Goal: Task Accomplishment & Management: Manage account settings

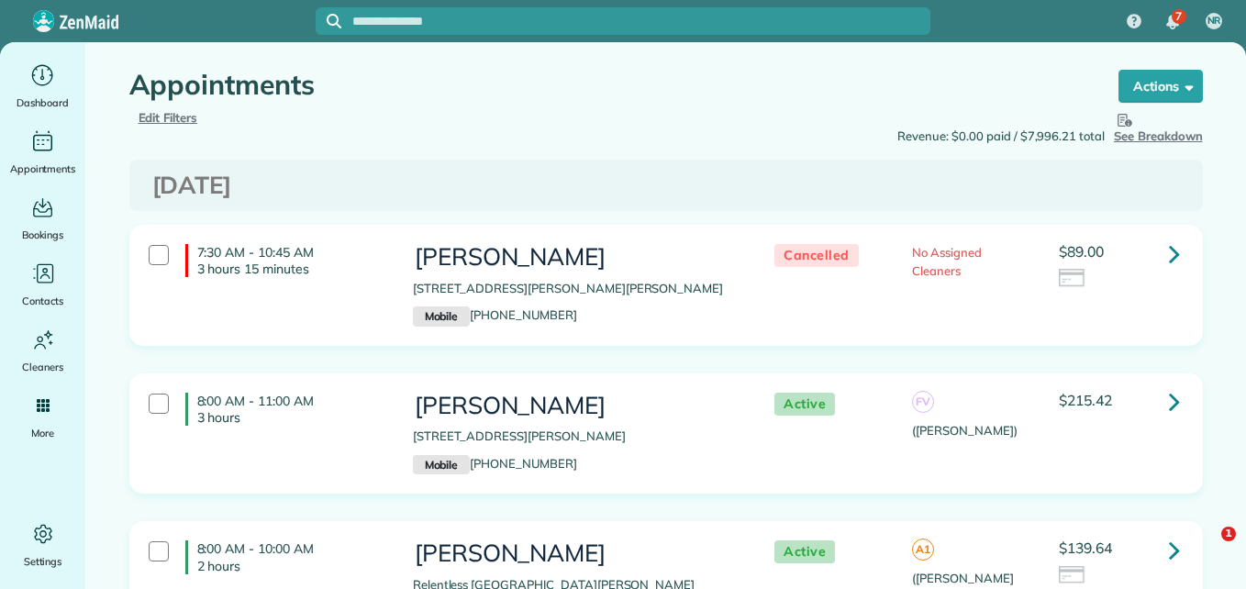
click at [169, 122] on span "Edit Filters" at bounding box center [169, 117] width 60 height 15
click at [0, 0] on span "Hide Filters" at bounding box center [0, 0] width 0 height 0
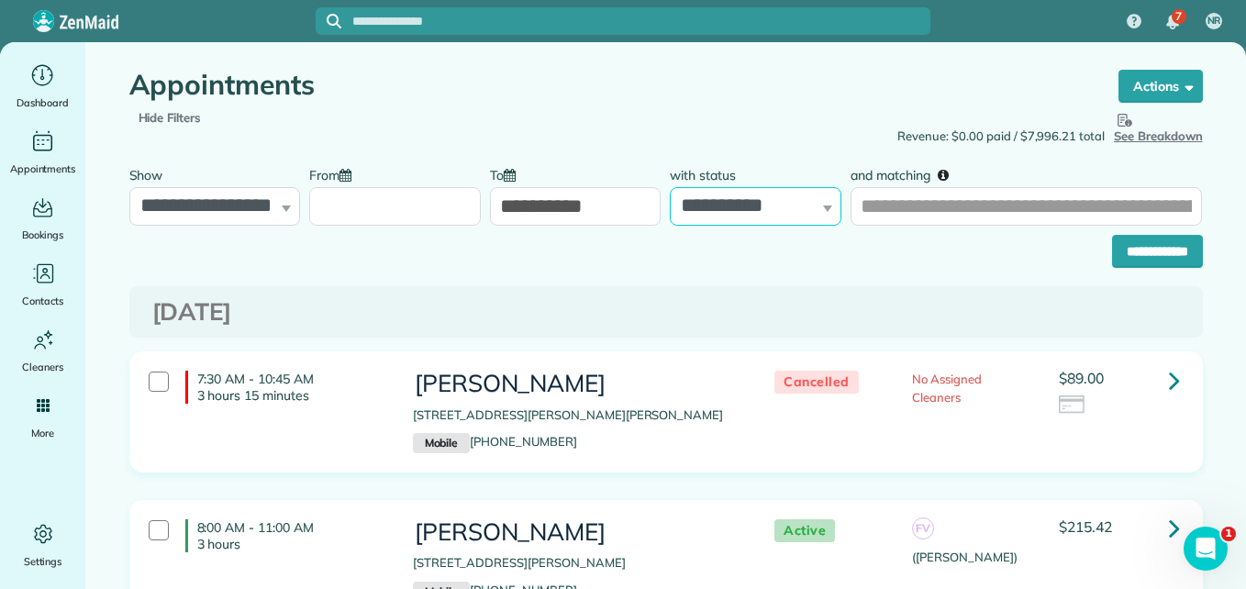
click at [685, 218] on select "**********" at bounding box center [756, 206] width 172 height 39
select select "****"
click at [670, 187] on select "**********" at bounding box center [756, 206] width 172 height 39
click at [416, 213] on input "From" at bounding box center [395, 206] width 172 height 39
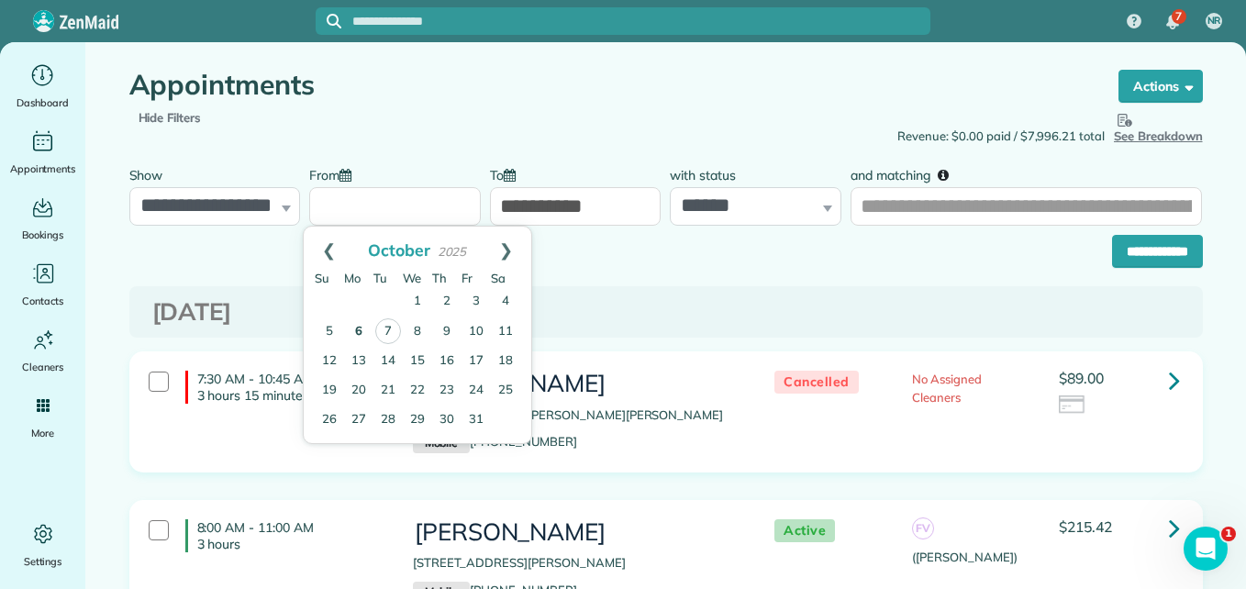
click at [369, 327] on link "6" at bounding box center [358, 332] width 29 height 29
type input "**********"
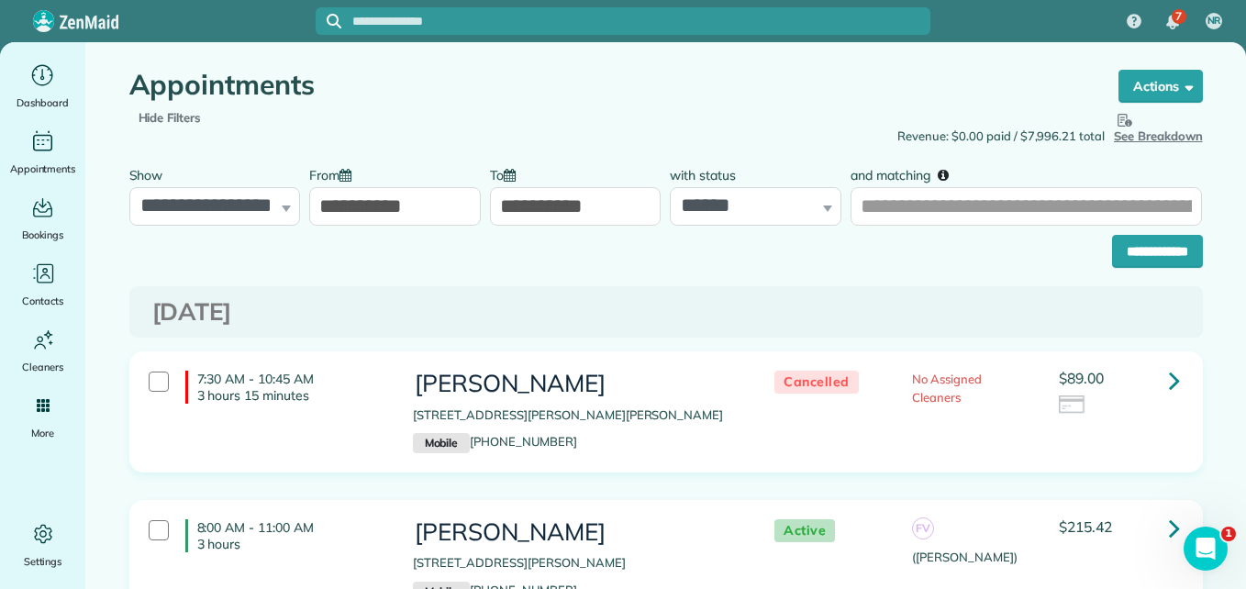
click at [578, 206] on input "**********" at bounding box center [576, 206] width 172 height 39
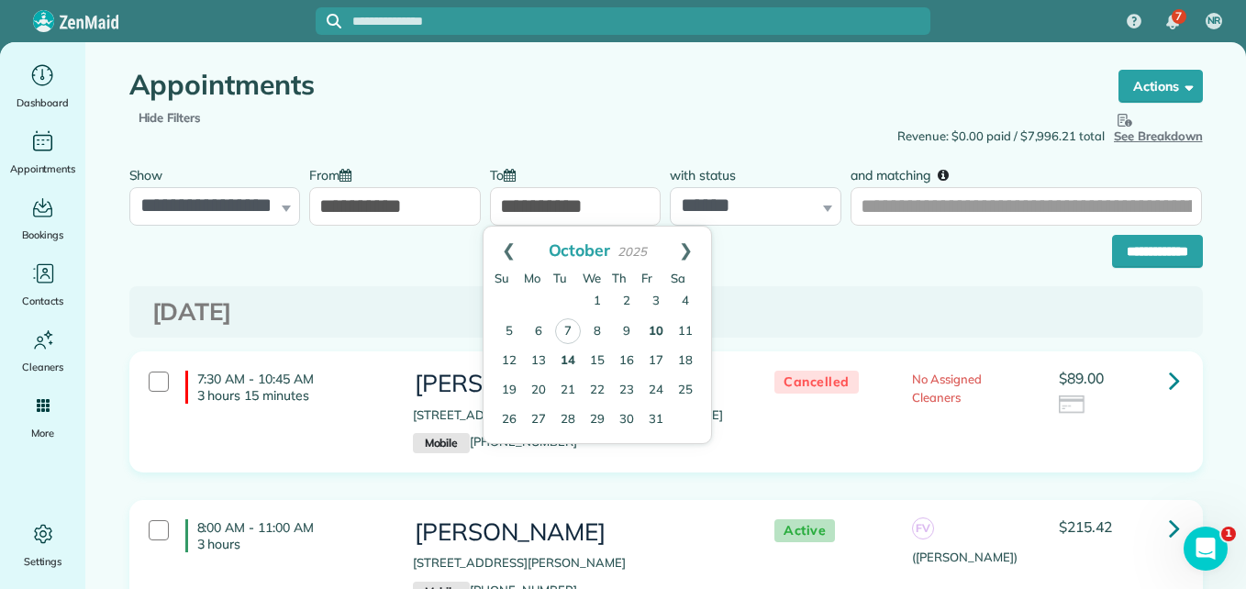
click at [652, 340] on link "10" at bounding box center [655, 332] width 29 height 29
type input "**********"
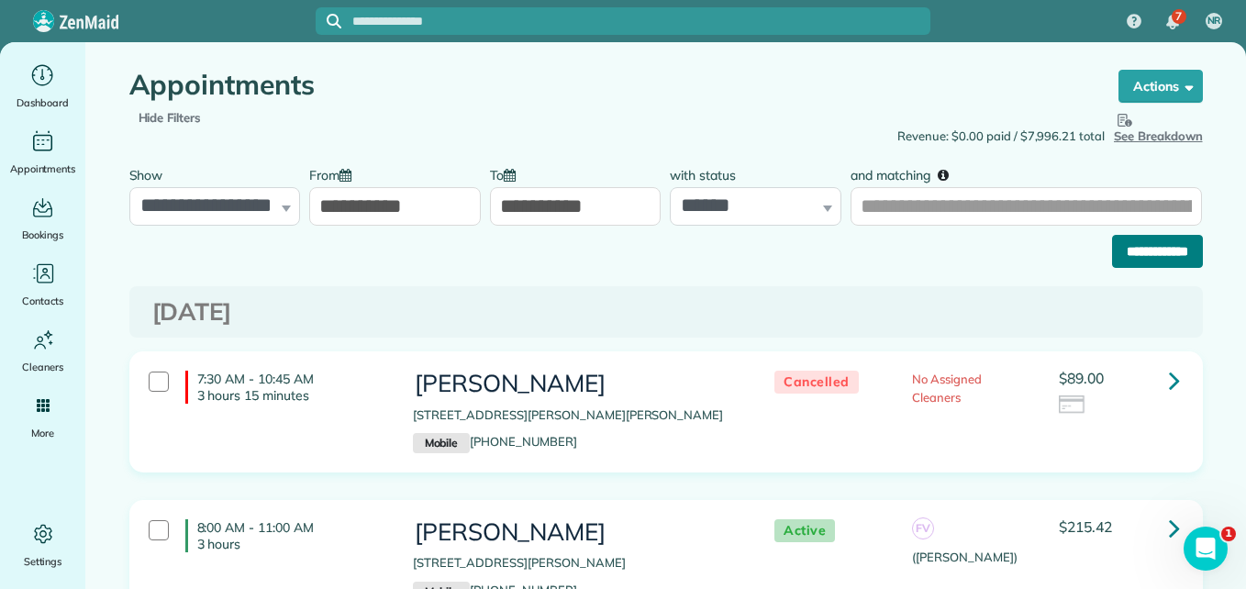
click at [1129, 251] on input "**********" at bounding box center [1157, 251] width 91 height 33
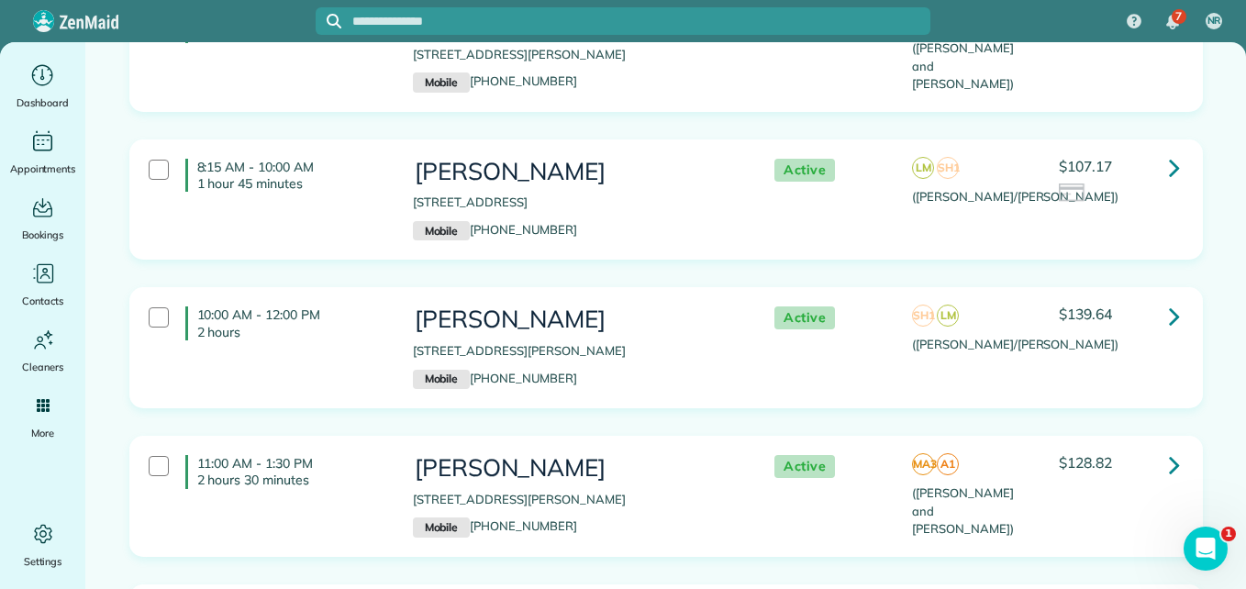
scroll to position [275, 0]
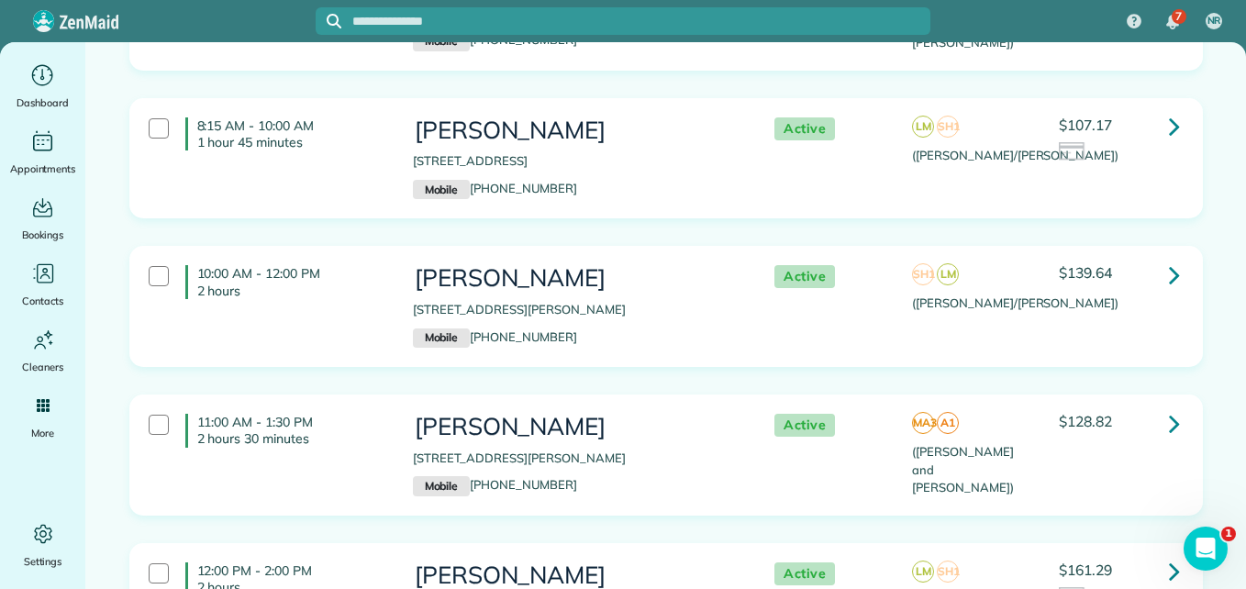
click at [1169, 130] on icon at bounding box center [1174, 126] width 11 height 32
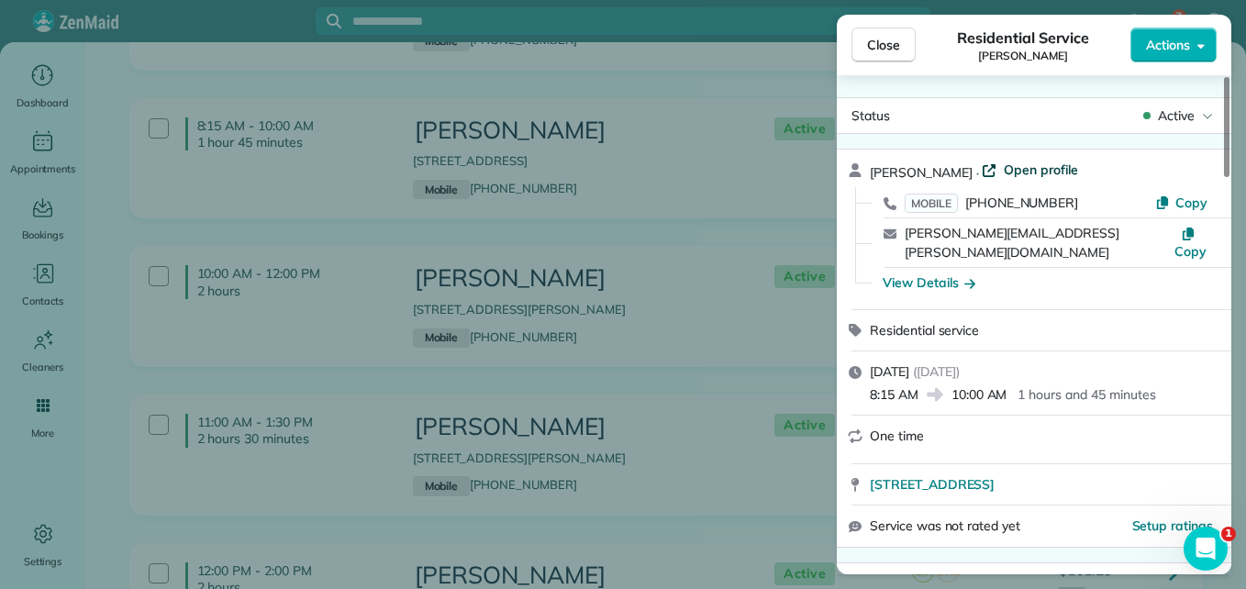
click at [1057, 165] on span "Open profile" at bounding box center [1041, 170] width 74 height 18
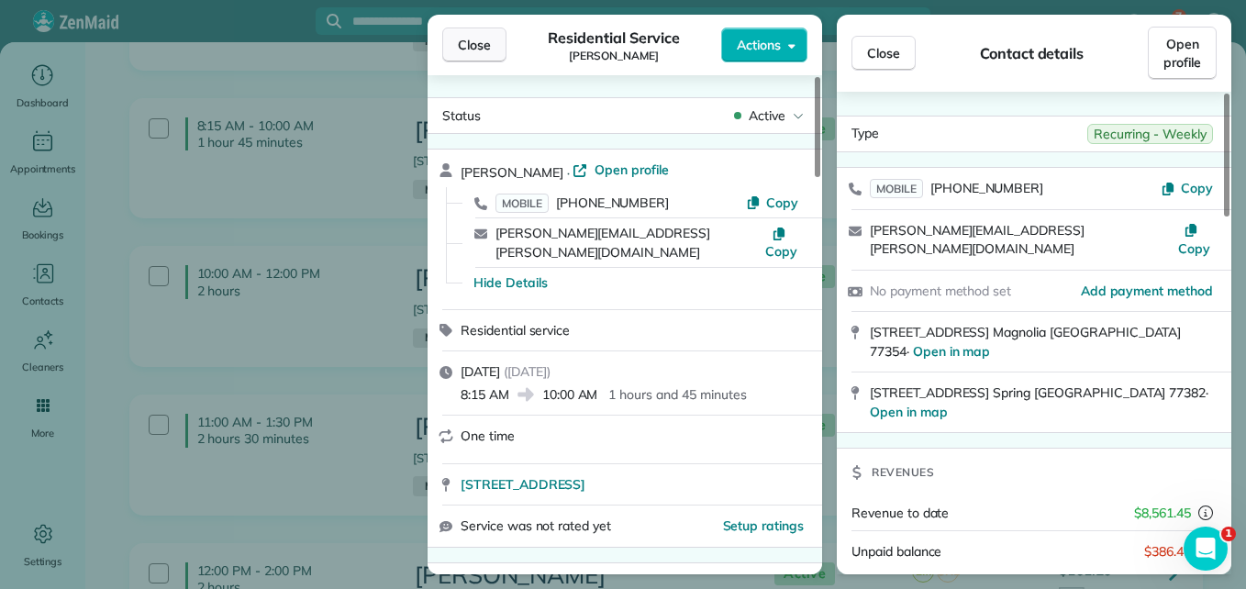
click at [486, 29] on button "Close" at bounding box center [474, 45] width 64 height 35
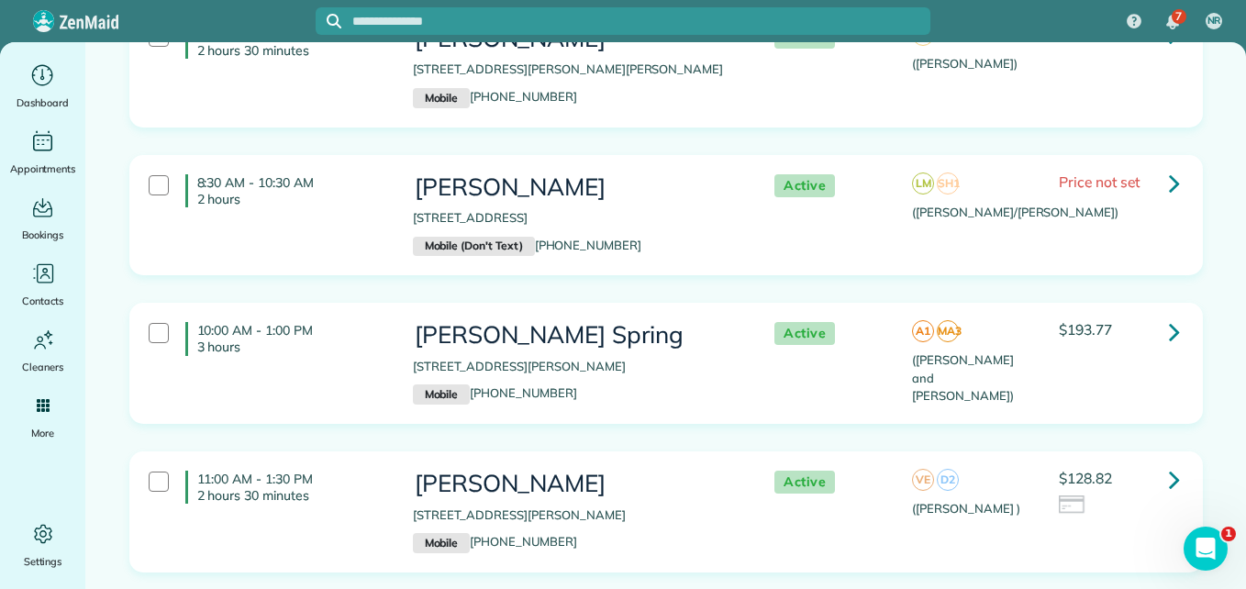
scroll to position [1660, 0]
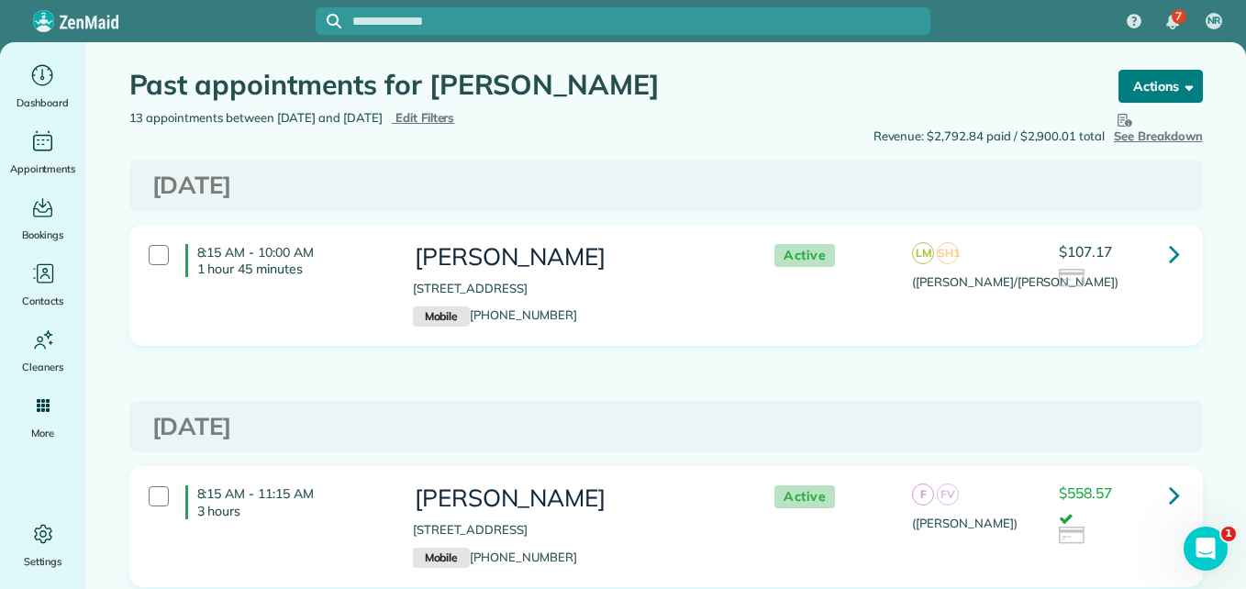
click at [1186, 76] on button "Actions" at bounding box center [1161, 86] width 84 height 33
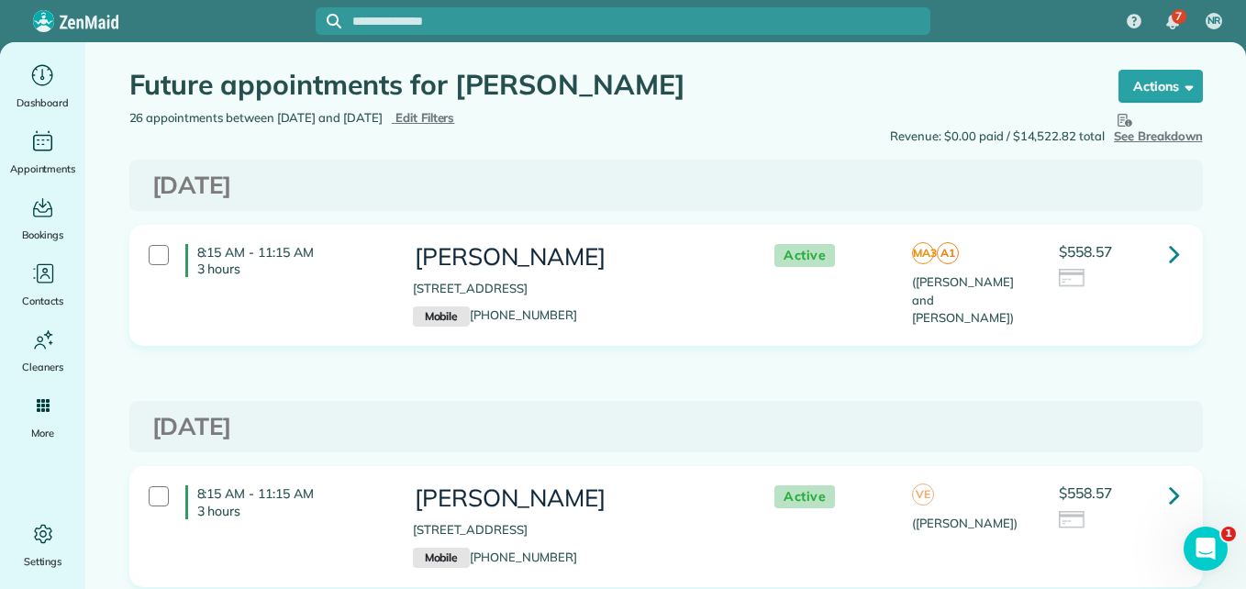
click at [1174, 251] on link at bounding box center [1174, 253] width 37 height 37
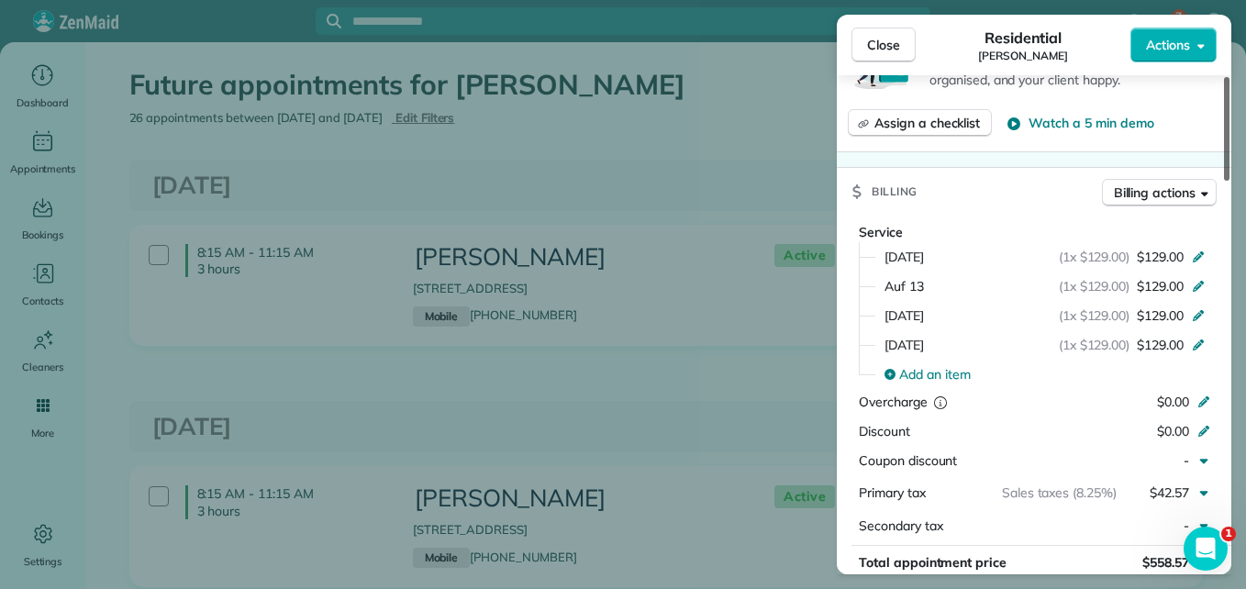
scroll to position [798, 0]
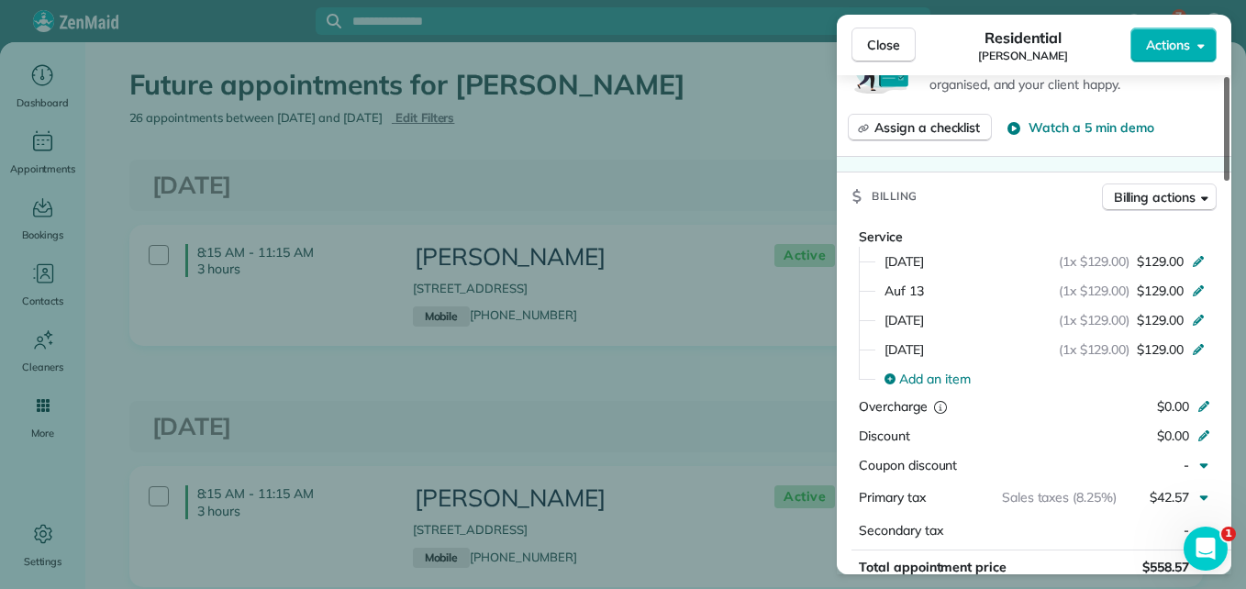
drag, startPoint x: 1230, startPoint y: 129, endPoint x: 1222, endPoint y: 295, distance: 165.4
click at [1224, 181] on div at bounding box center [1227, 129] width 6 height 104
click at [903, 53] on button "Close" at bounding box center [884, 45] width 64 height 35
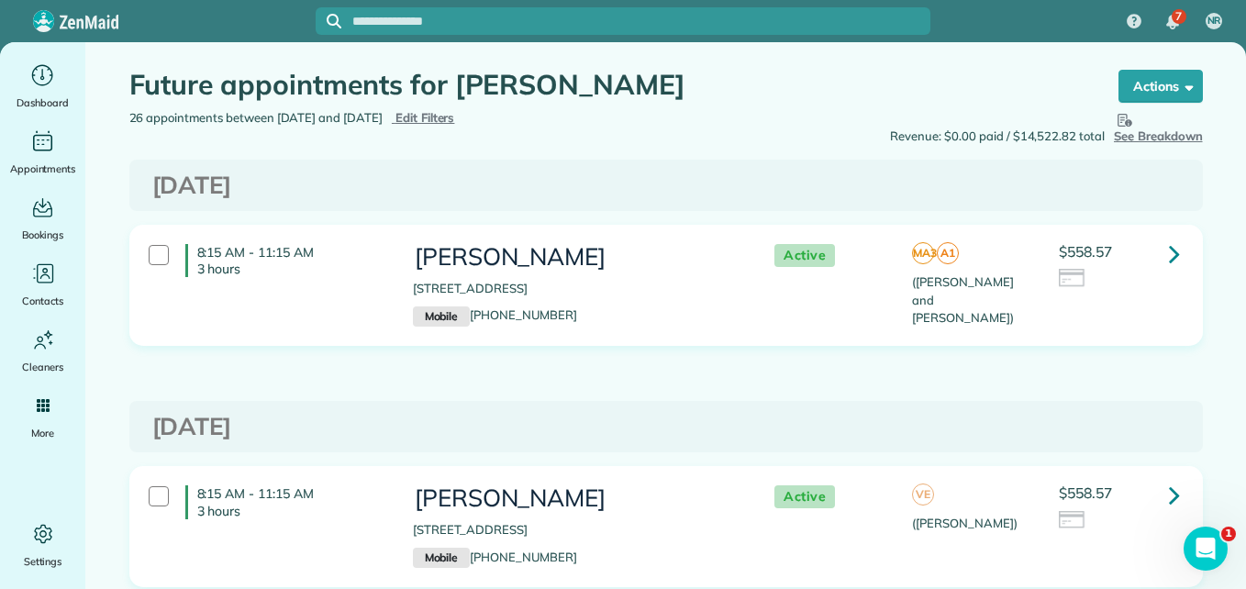
click at [787, 114] on div "Revenue: $0.00 paid / $14,522.82 total Hide Breakdown See Breakdown Total Reven…" at bounding box center [941, 127] width 551 height 37
click at [1155, 90] on button "Actions" at bounding box center [1161, 86] width 84 height 33
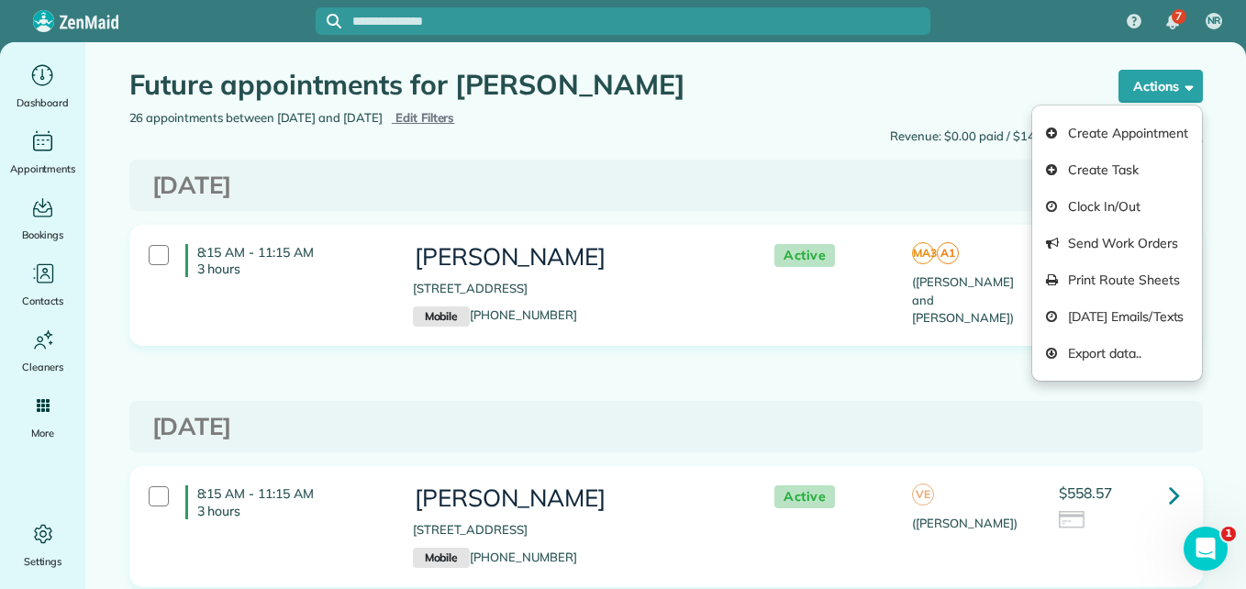
click at [701, 128] on div "Revenue: $0.00 paid / $14,522.82 total Hide Breakdown See Breakdown Total Reven…" at bounding box center [941, 127] width 551 height 37
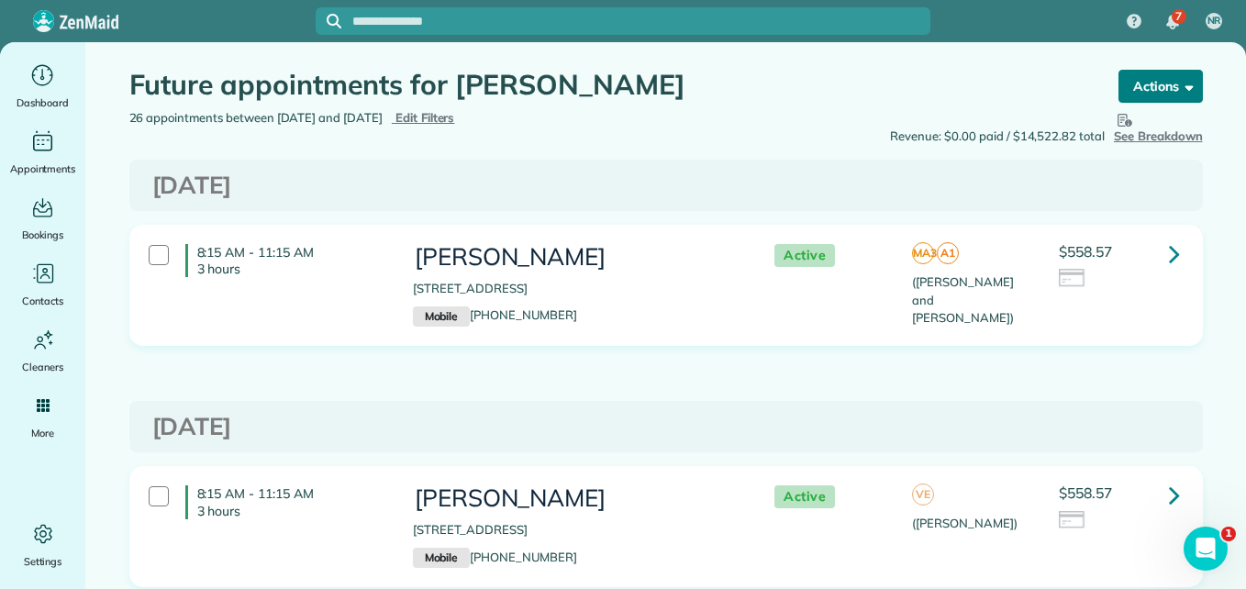
click at [1161, 92] on button "Actions" at bounding box center [1161, 86] width 84 height 33
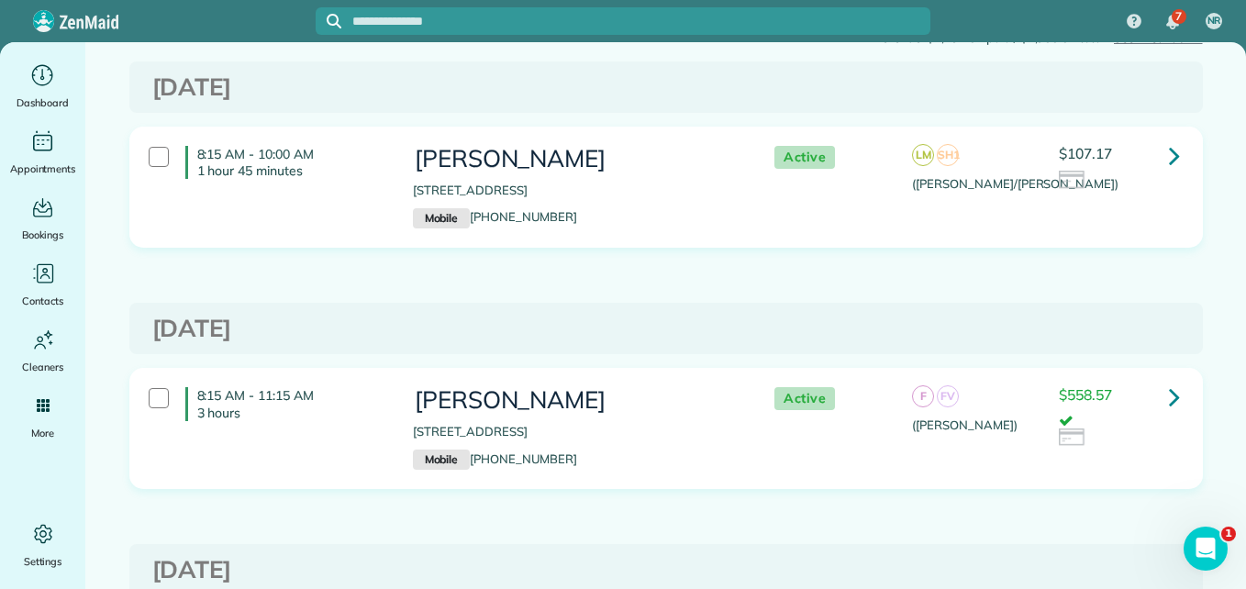
scroll to position [136, 0]
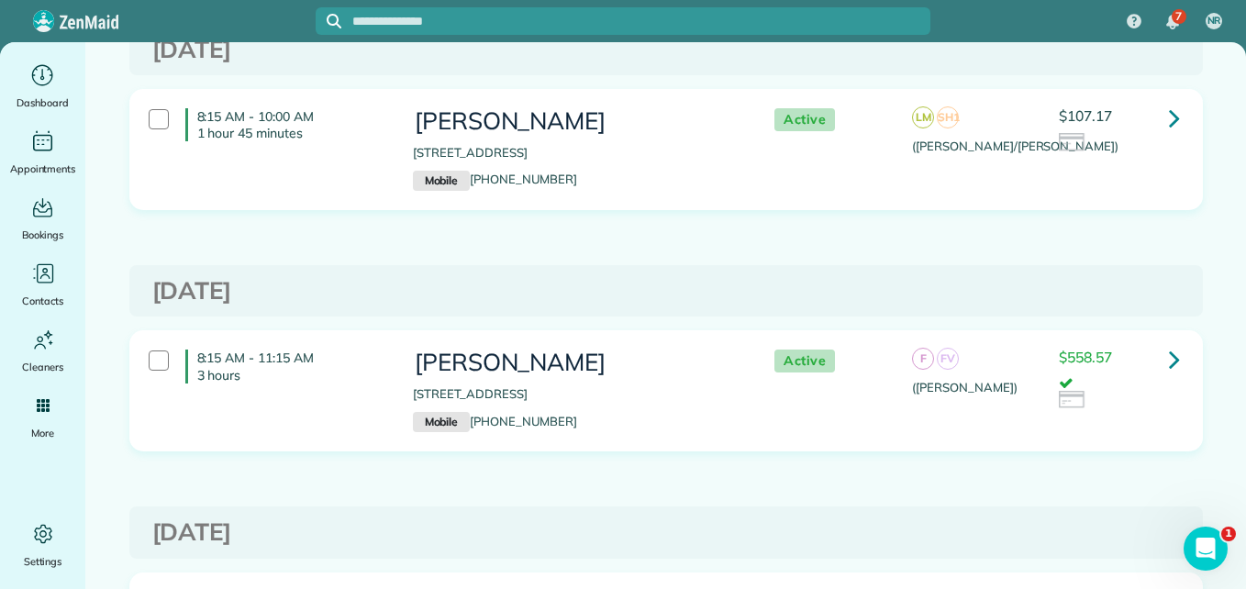
click at [1169, 353] on icon at bounding box center [1174, 359] width 11 height 32
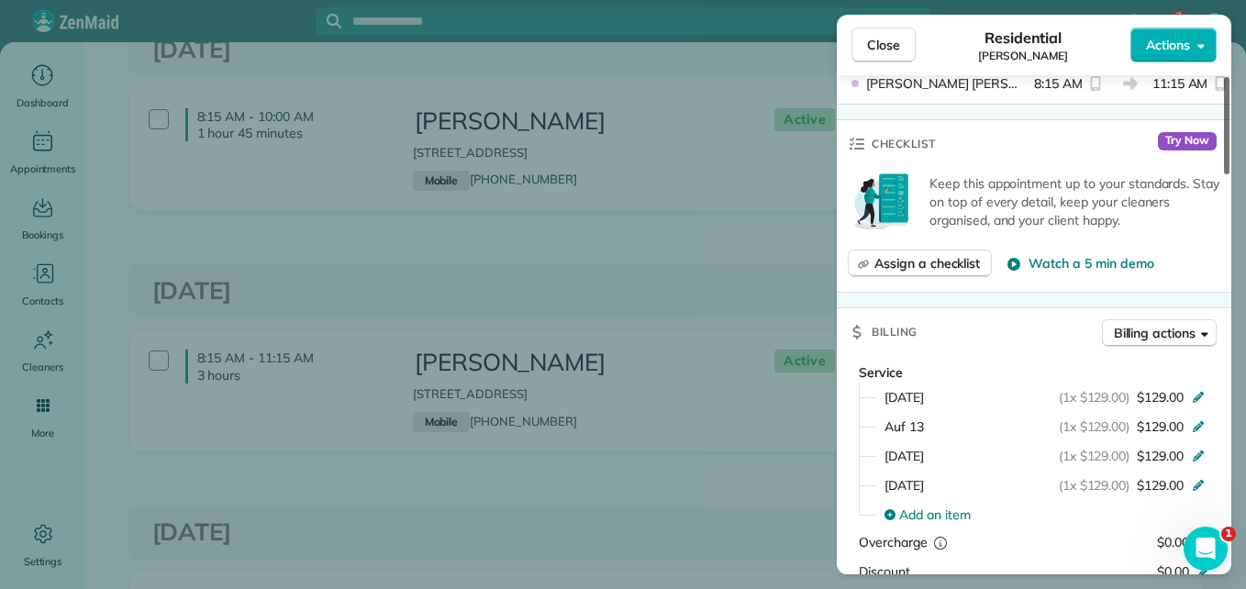
scroll to position [676, 0]
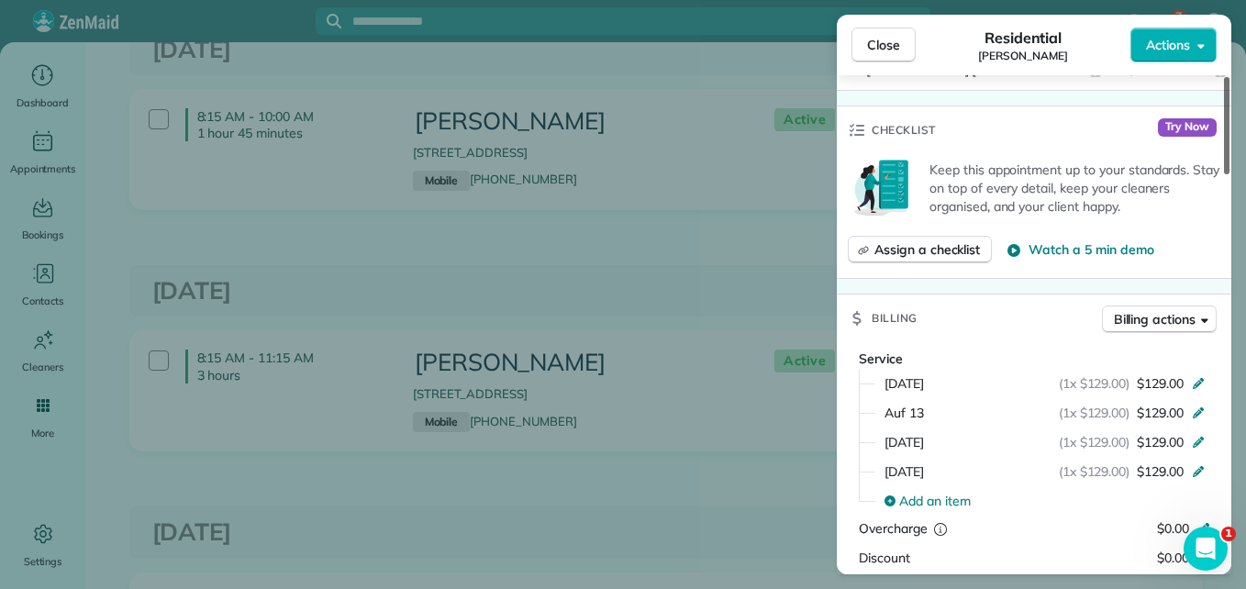
drag, startPoint x: 1222, startPoint y: 162, endPoint x: 1211, endPoint y: 294, distance: 132.6
click at [1224, 174] on div at bounding box center [1227, 125] width 6 height 97
click at [884, 39] on span "Close" at bounding box center [883, 45] width 33 height 18
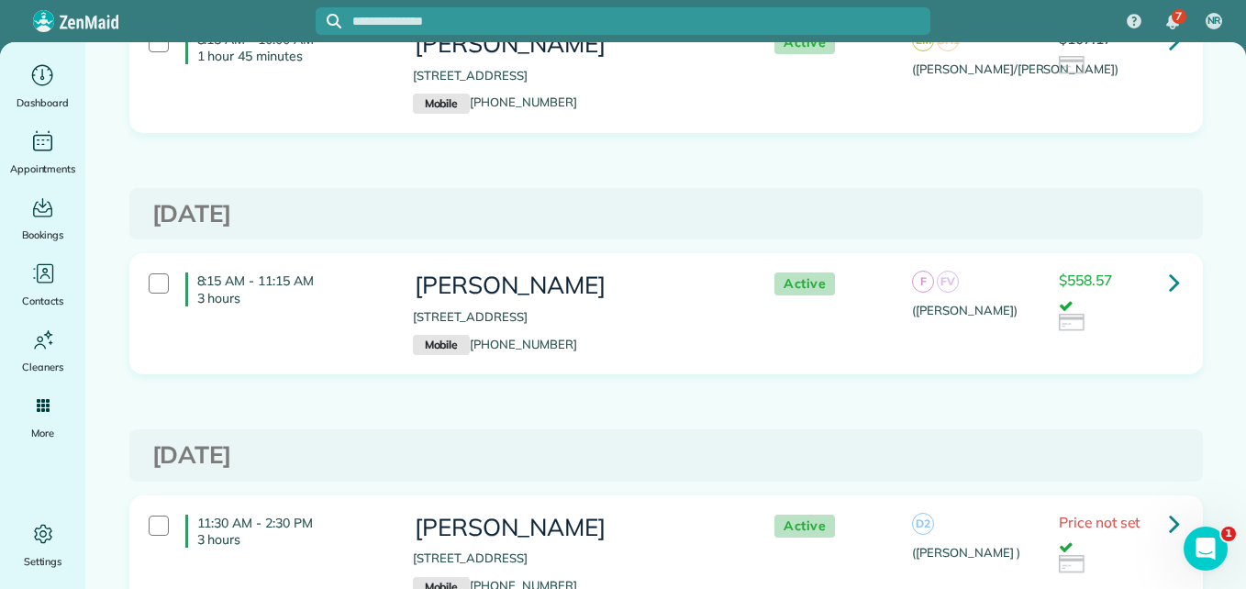
scroll to position [207, 0]
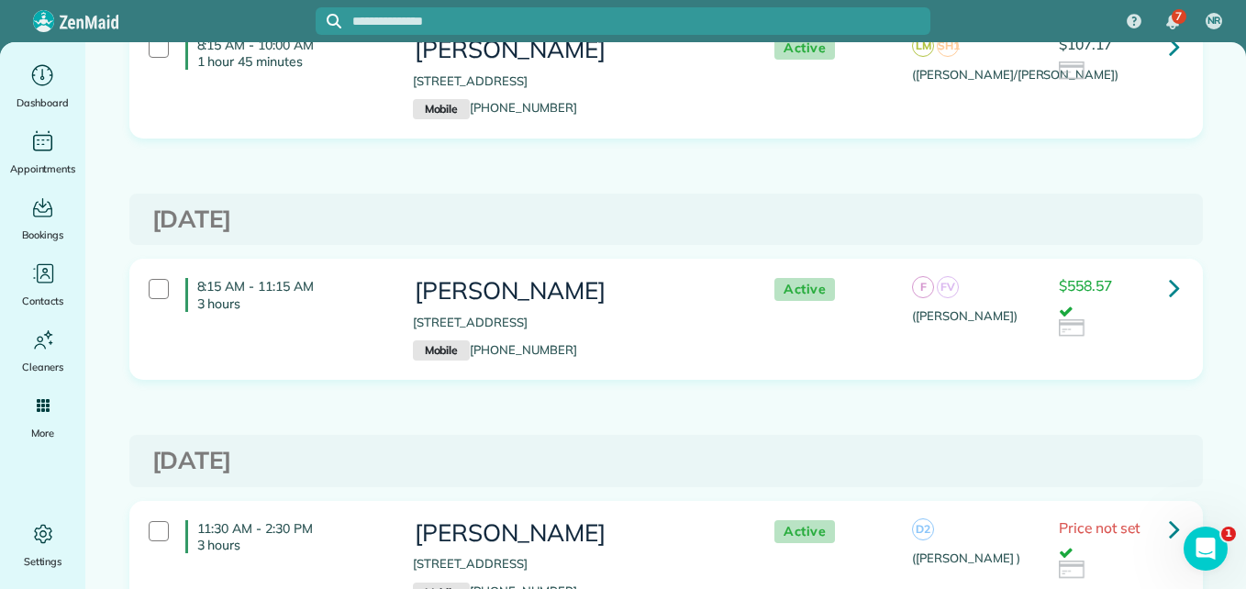
click at [1169, 289] on icon at bounding box center [1174, 288] width 11 height 32
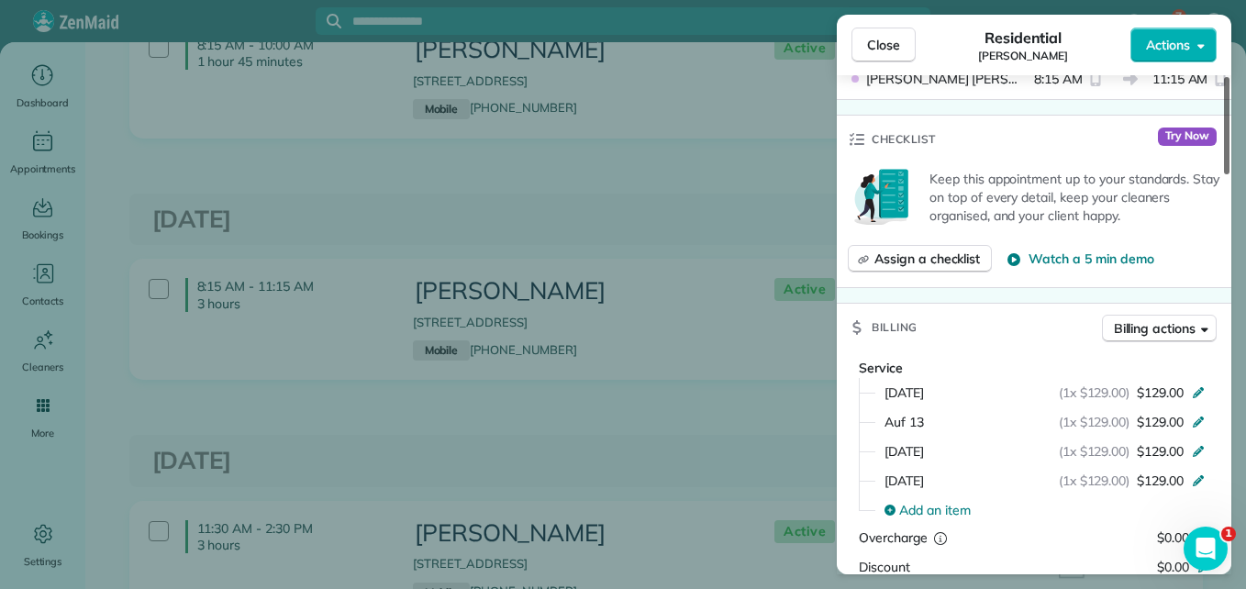
drag, startPoint x: 1226, startPoint y: 139, endPoint x: 1225, endPoint y: 271, distance: 131.2
click at [1225, 174] on div at bounding box center [1227, 125] width 6 height 97
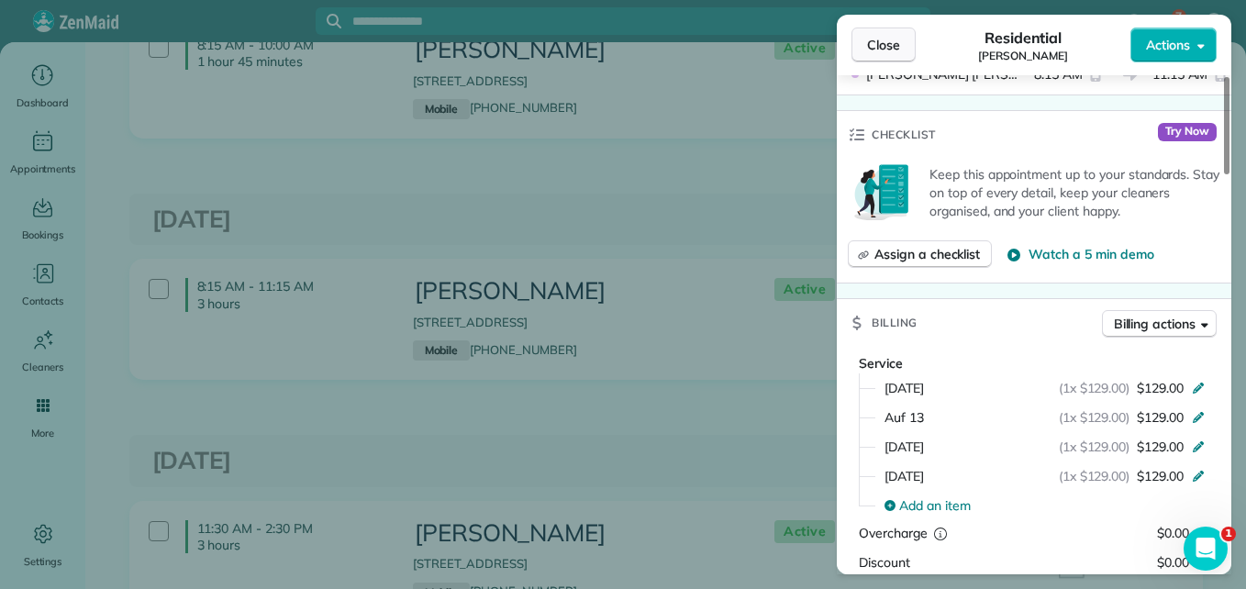
click at [900, 39] on button "Close" at bounding box center [884, 45] width 64 height 35
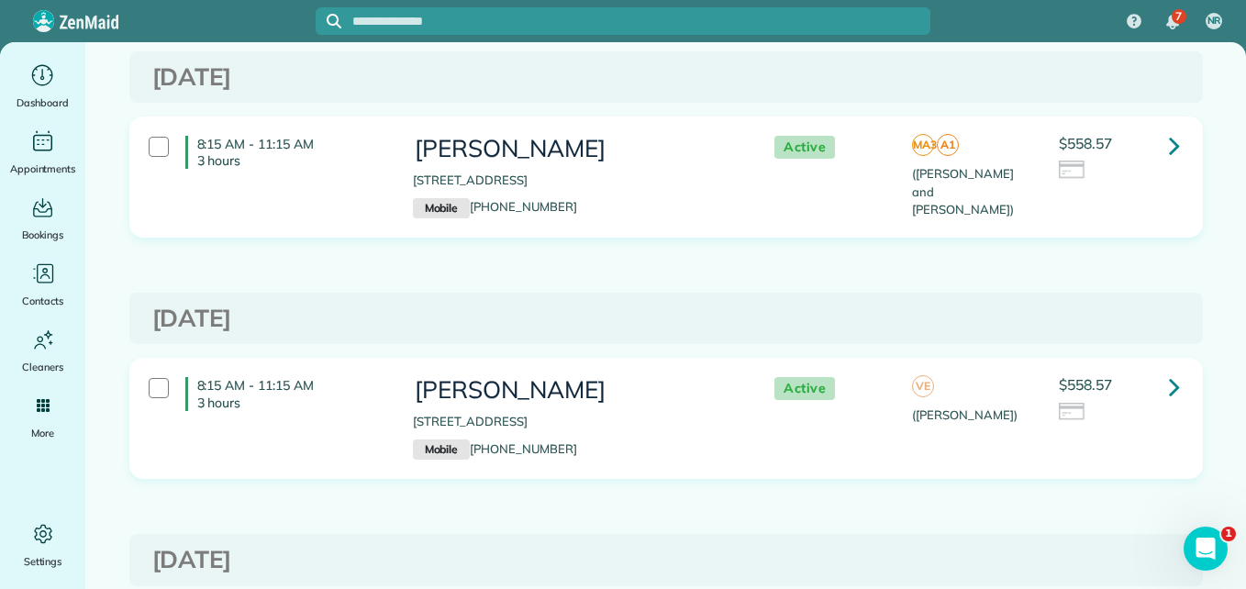
scroll to position [218, 0]
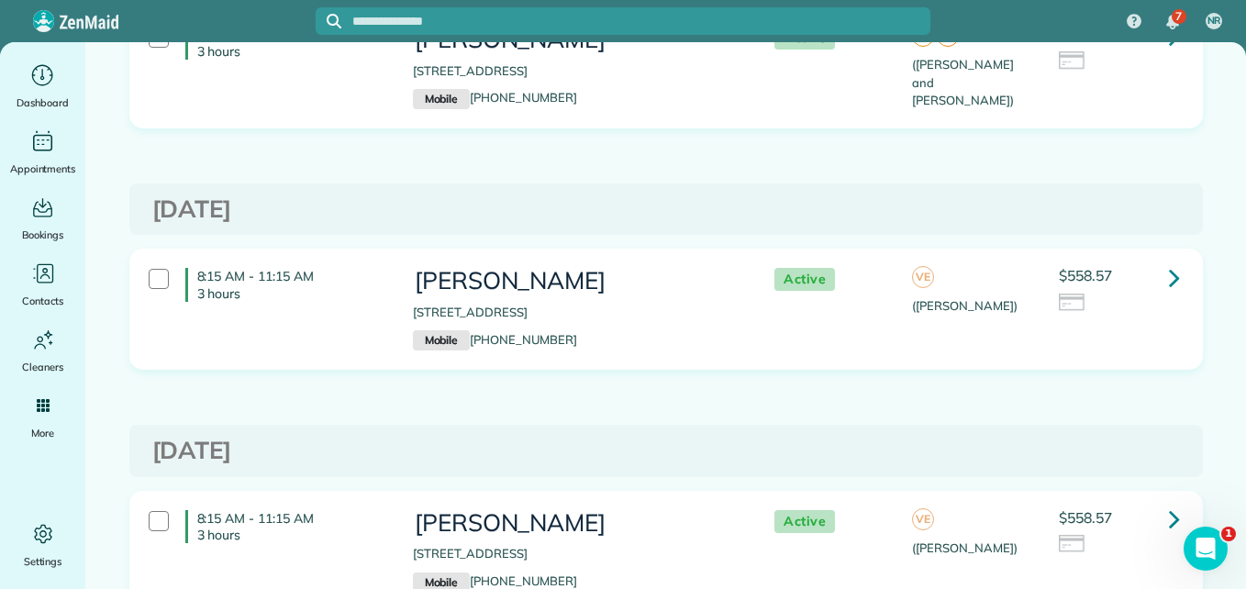
click at [1169, 275] on icon at bounding box center [1174, 278] width 11 height 32
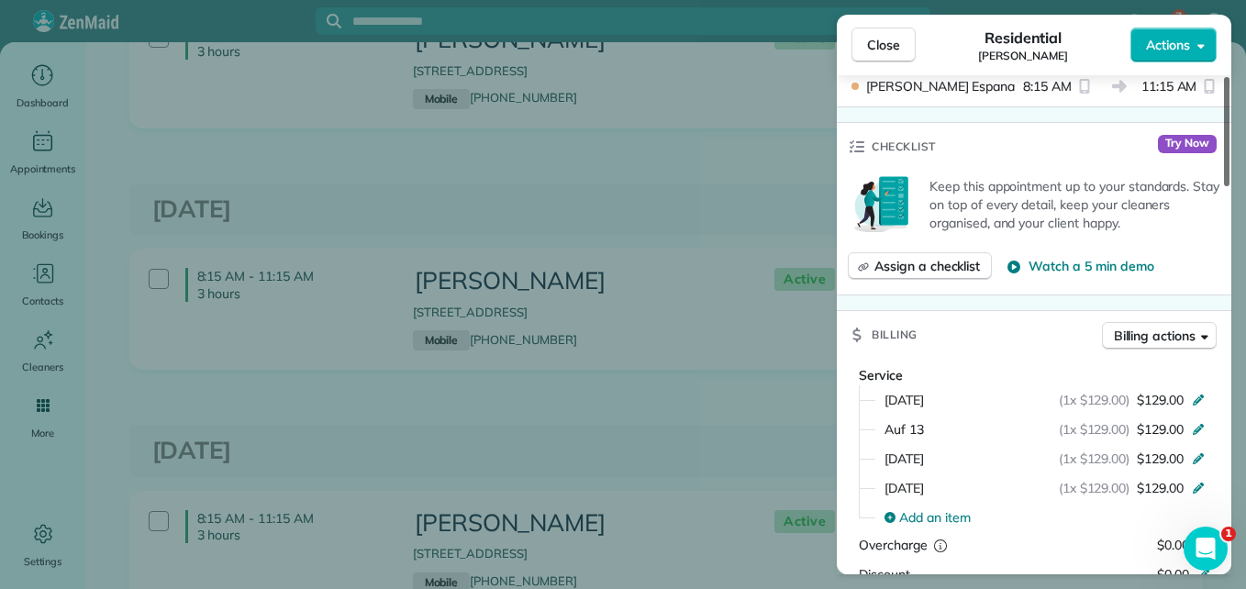
scroll to position [636, 0]
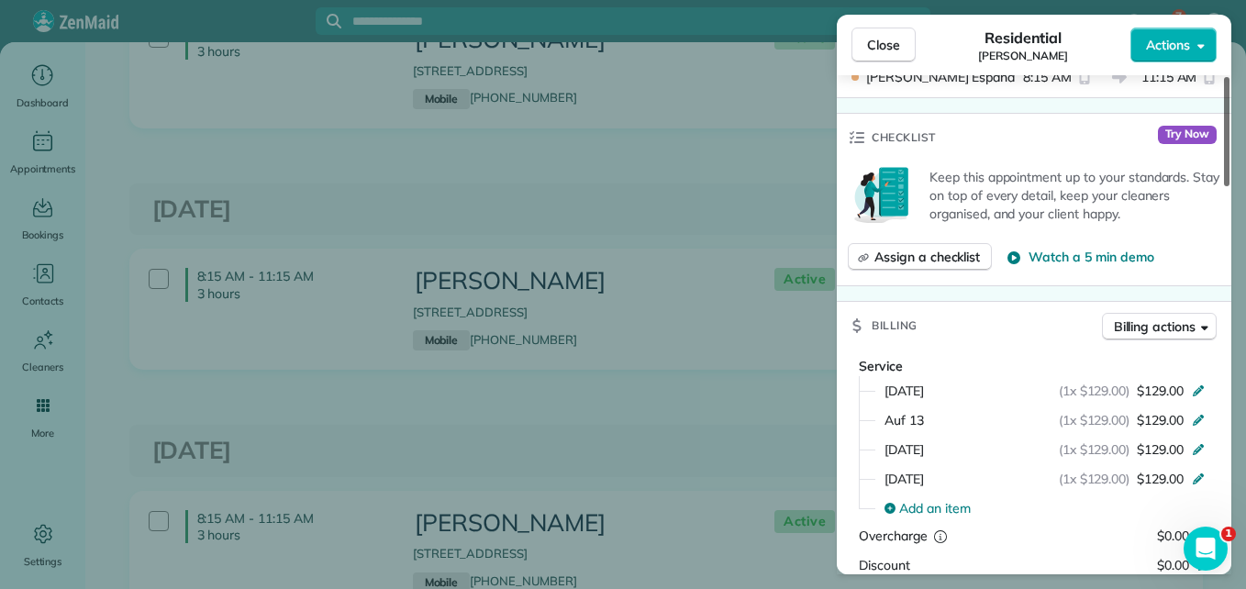
drag, startPoint x: 1223, startPoint y: 141, endPoint x: 1247, endPoint y: 280, distance: 140.6
click at [1230, 186] on div at bounding box center [1227, 131] width 6 height 109
click at [889, 40] on span "Close" at bounding box center [883, 45] width 33 height 18
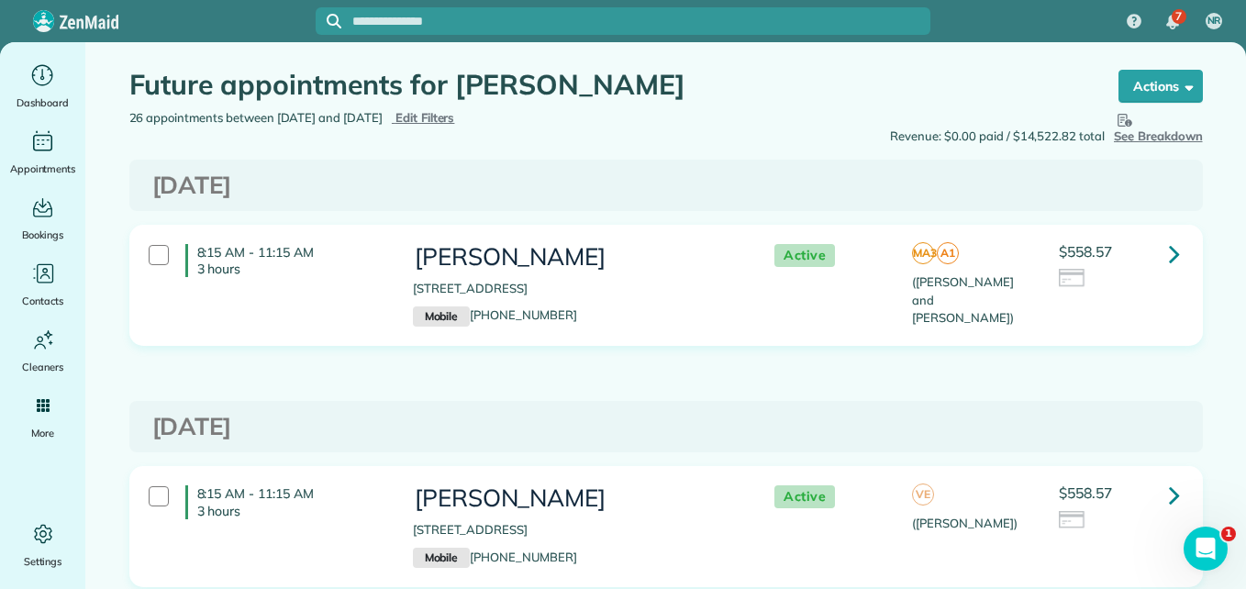
click at [1139, 132] on span "See Breakdown" at bounding box center [1158, 126] width 89 height 34
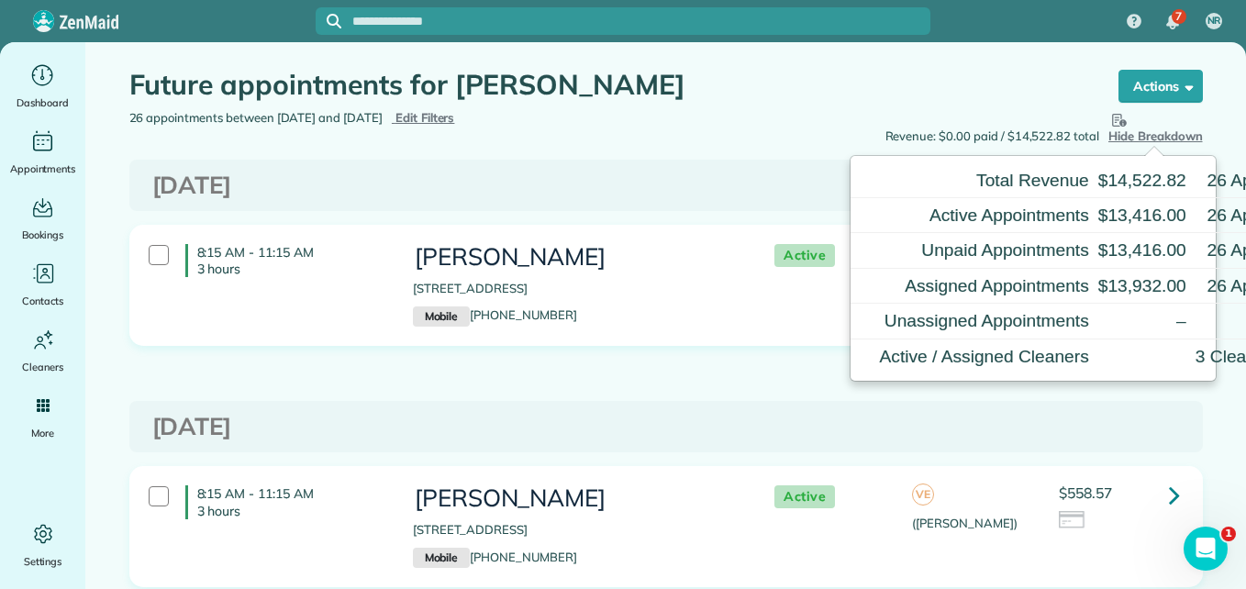
click at [1003, 119] on div "Revenue: $0.00 paid / $14,522.82 total Hide Breakdown See Breakdown Total Reven…" at bounding box center [941, 127] width 551 height 37
click at [1070, 110] on div "Revenue: $0.00 paid / $14,522.82 total Hide Breakdown See Breakdown Total Reven…" at bounding box center [941, 127] width 551 height 37
click at [1087, 407] on div "Wednesday Oct 15, 2025" at bounding box center [666, 427] width 1074 height 52
click at [1135, 140] on span "Hide Breakdown" at bounding box center [1156, 126] width 94 height 34
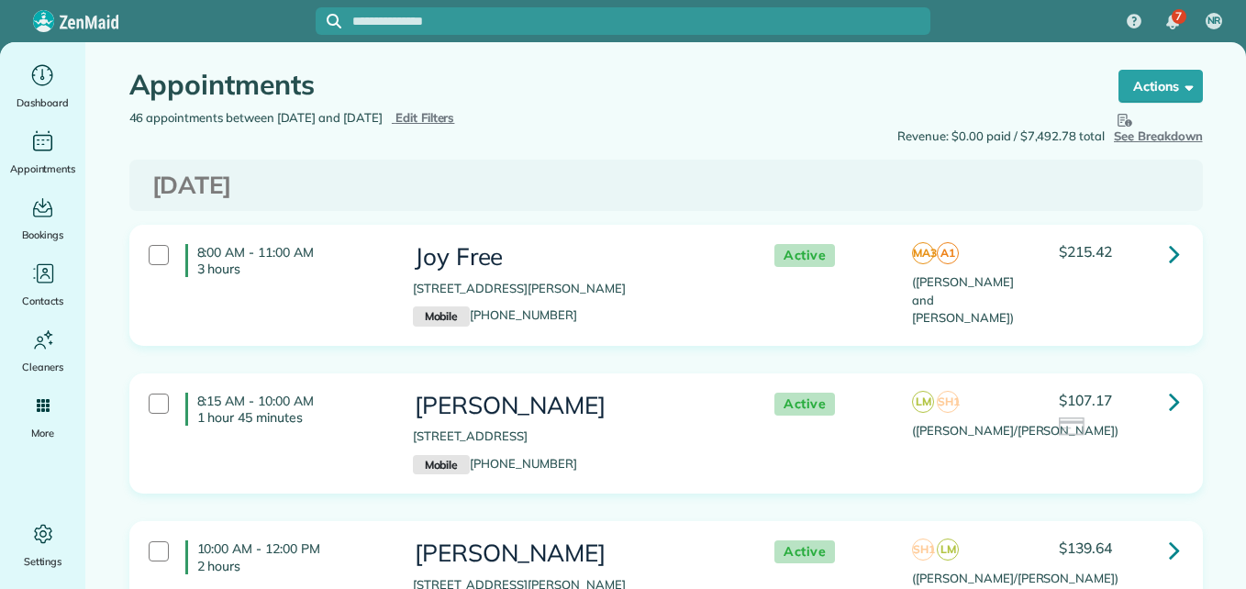
click at [1169, 397] on icon at bounding box center [1174, 401] width 11 height 32
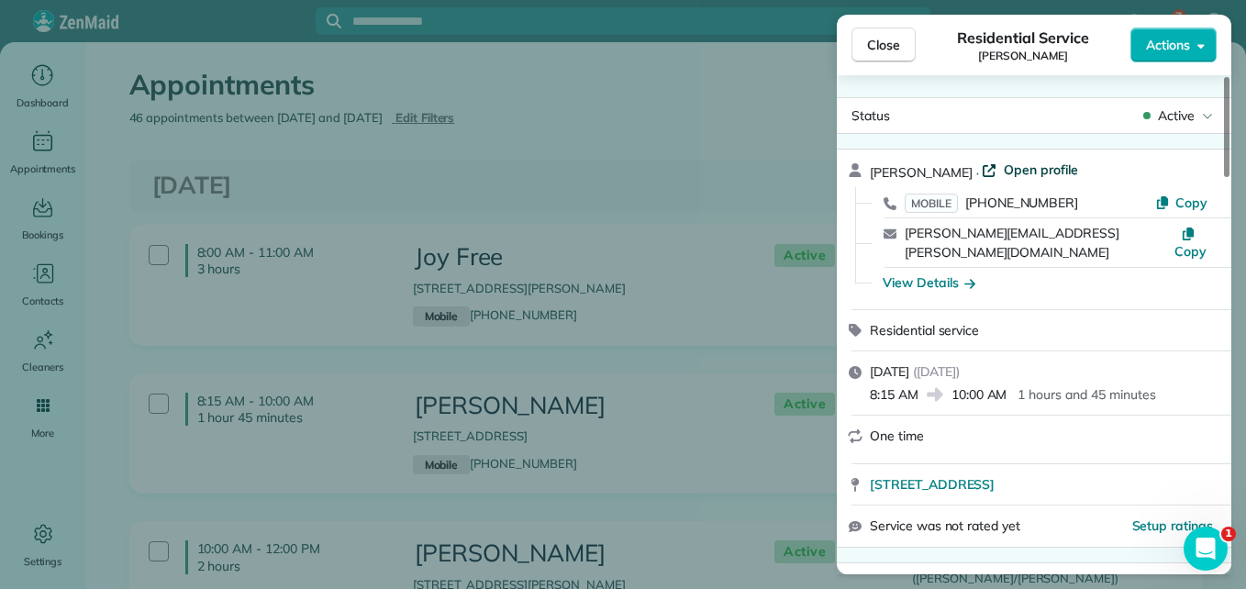
click at [1033, 165] on span "Open profile" at bounding box center [1041, 170] width 74 height 18
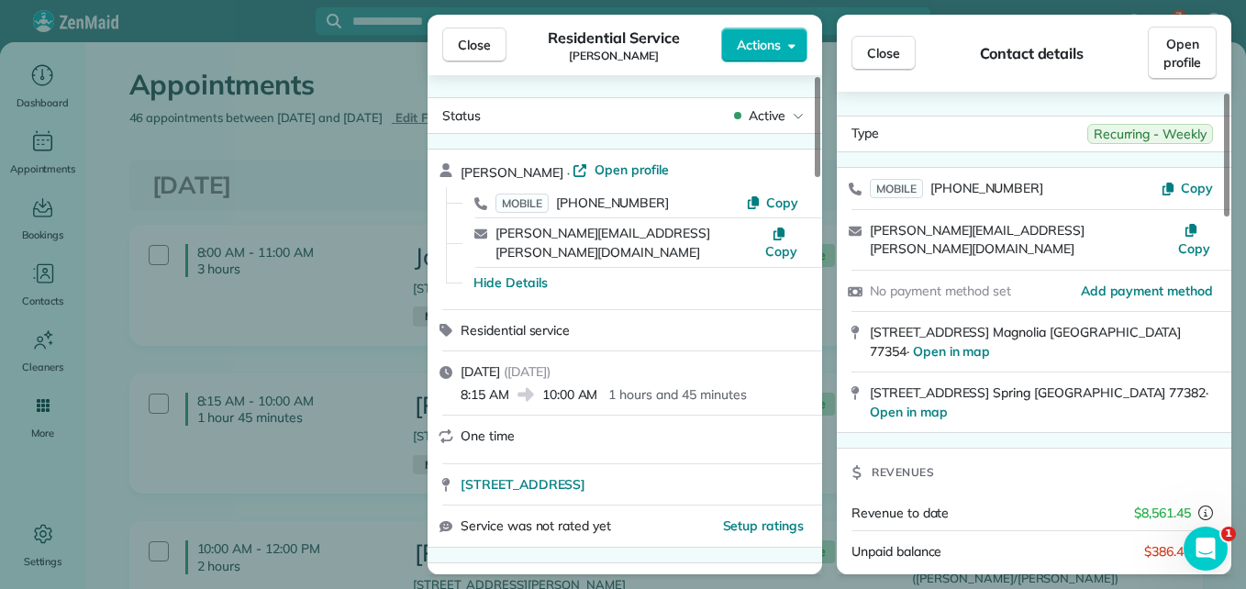
click at [471, 27] on div "Close Residential Service Regina Bedolla Actions" at bounding box center [625, 45] width 395 height 61
click at [473, 38] on span "Close" at bounding box center [474, 45] width 33 height 18
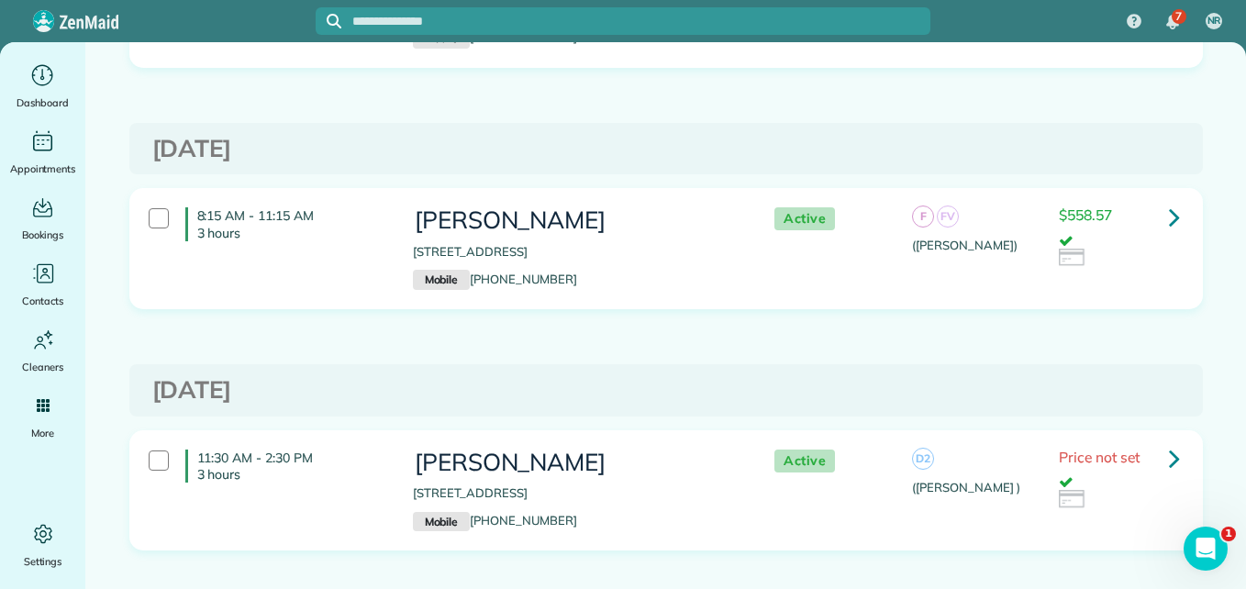
scroll to position [305, 0]
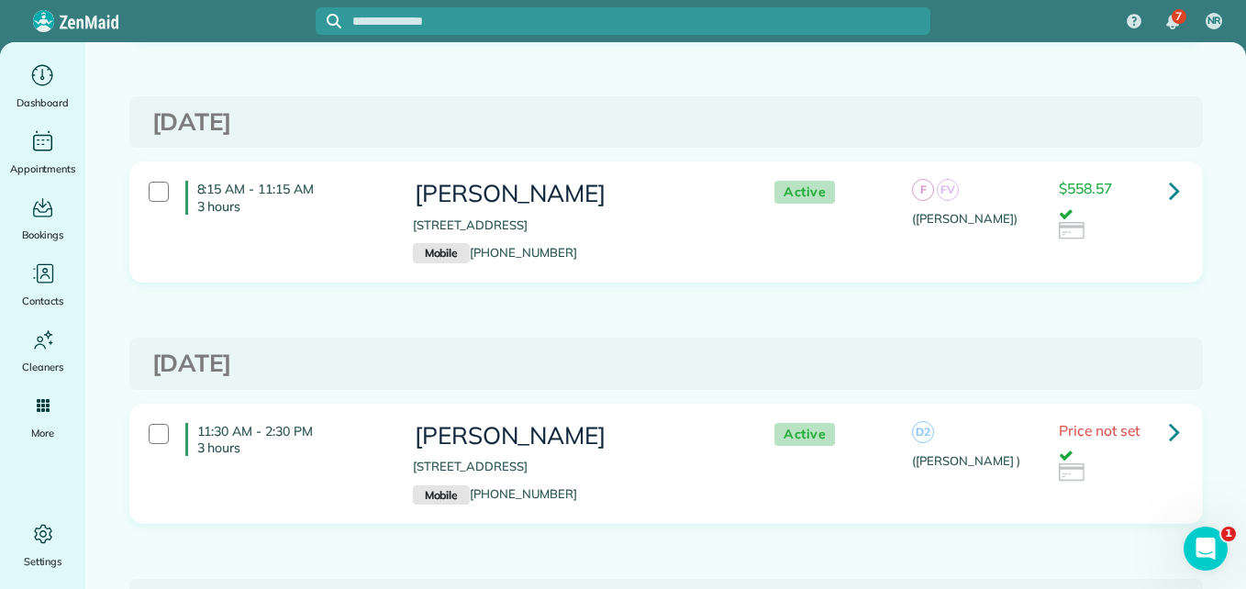
click at [1169, 199] on icon at bounding box center [1174, 190] width 11 height 32
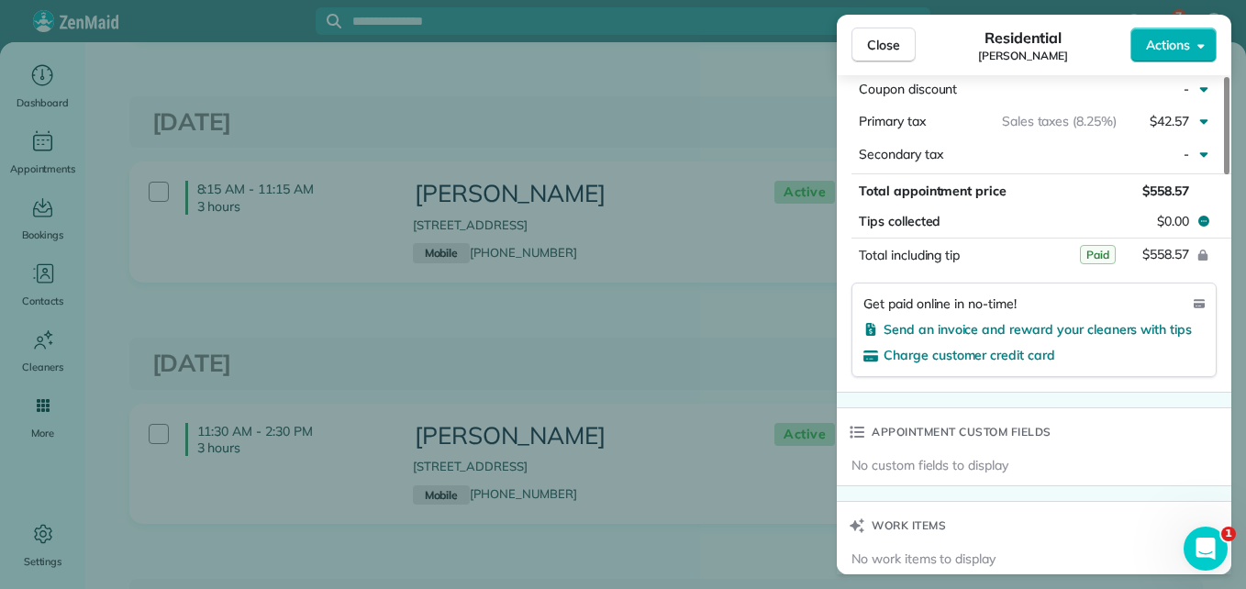
scroll to position [1099, 0]
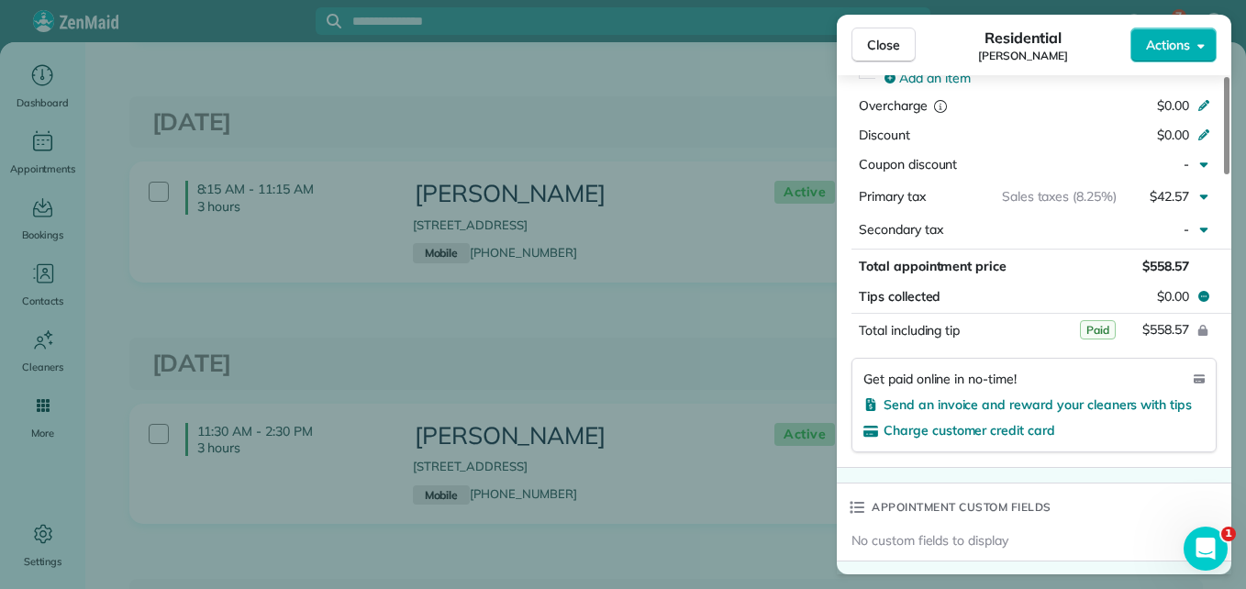
drag, startPoint x: 1225, startPoint y: 139, endPoint x: 1233, endPoint y: 351, distance: 213.1
click at [1230, 174] on div at bounding box center [1227, 125] width 6 height 97
click at [1177, 396] on span "Send an invoice and reward your cleaners with tips" at bounding box center [1038, 404] width 308 height 17
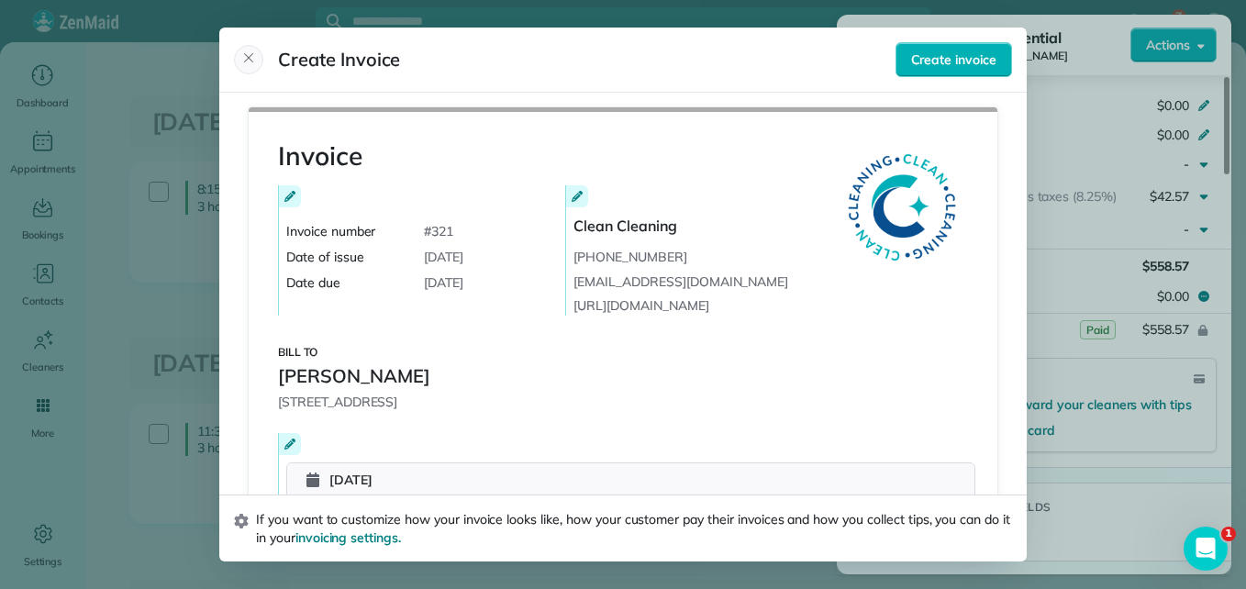
click at [247, 61] on icon "Close" at bounding box center [248, 57] width 15 height 15
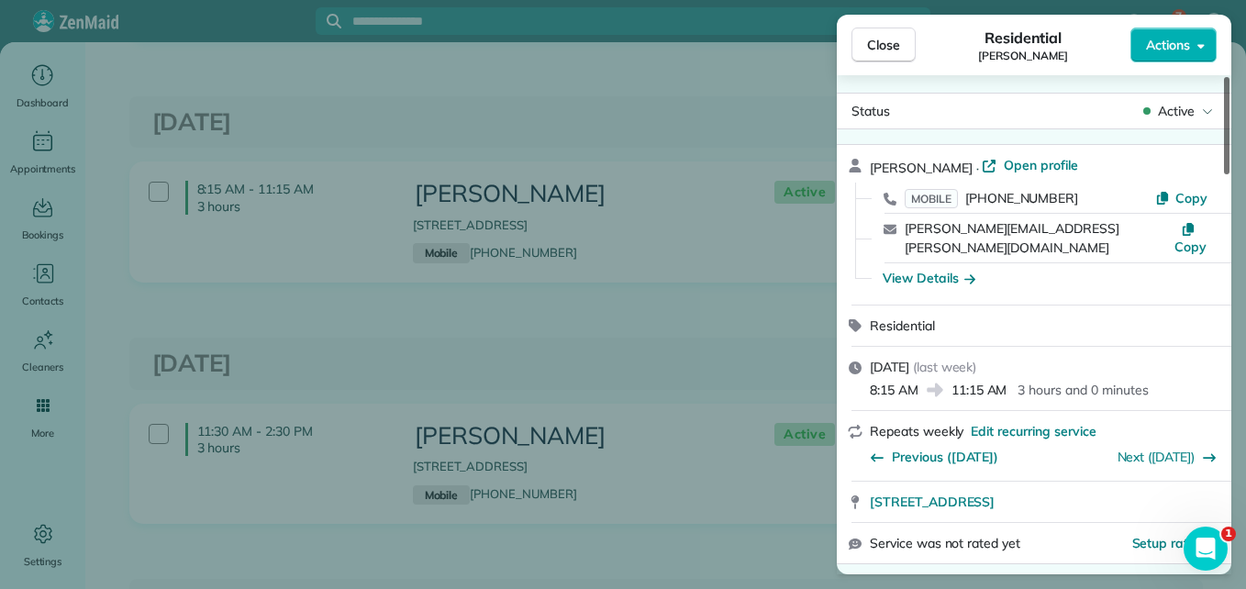
scroll to position [0, 0]
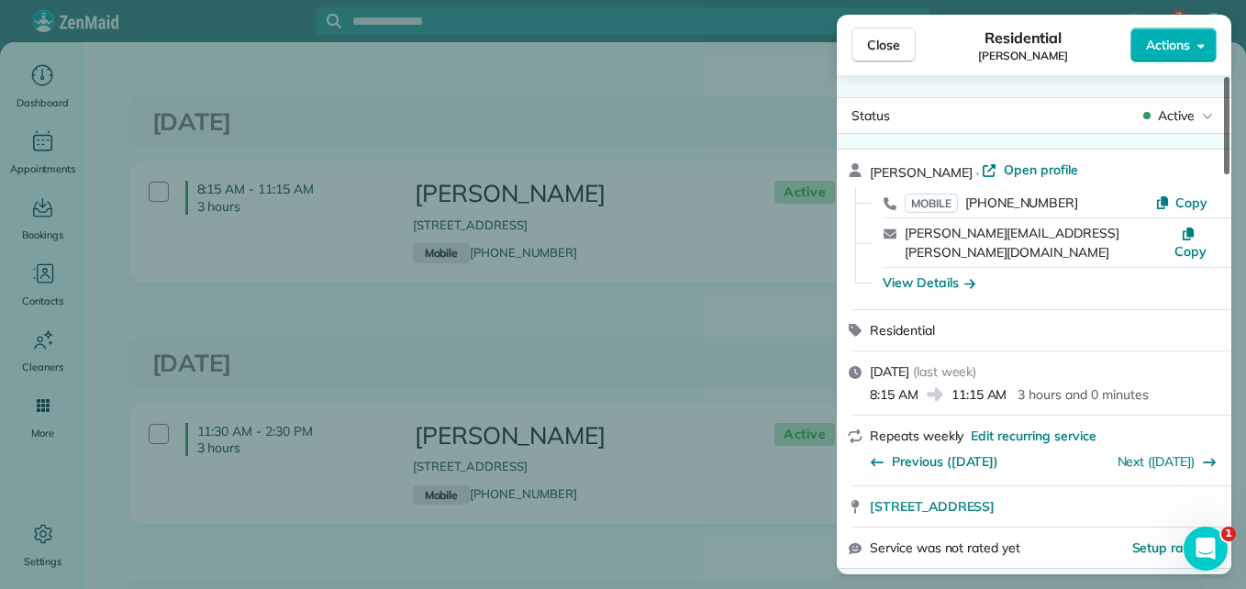
drag, startPoint x: 1226, startPoint y: 339, endPoint x: 1240, endPoint y: 82, distance: 257.3
click at [1230, 82] on div at bounding box center [1227, 125] width 6 height 97
drag, startPoint x: 1226, startPoint y: 143, endPoint x: 1244, endPoint y: 121, distance: 28.7
click at [1230, 121] on div at bounding box center [1227, 125] width 6 height 97
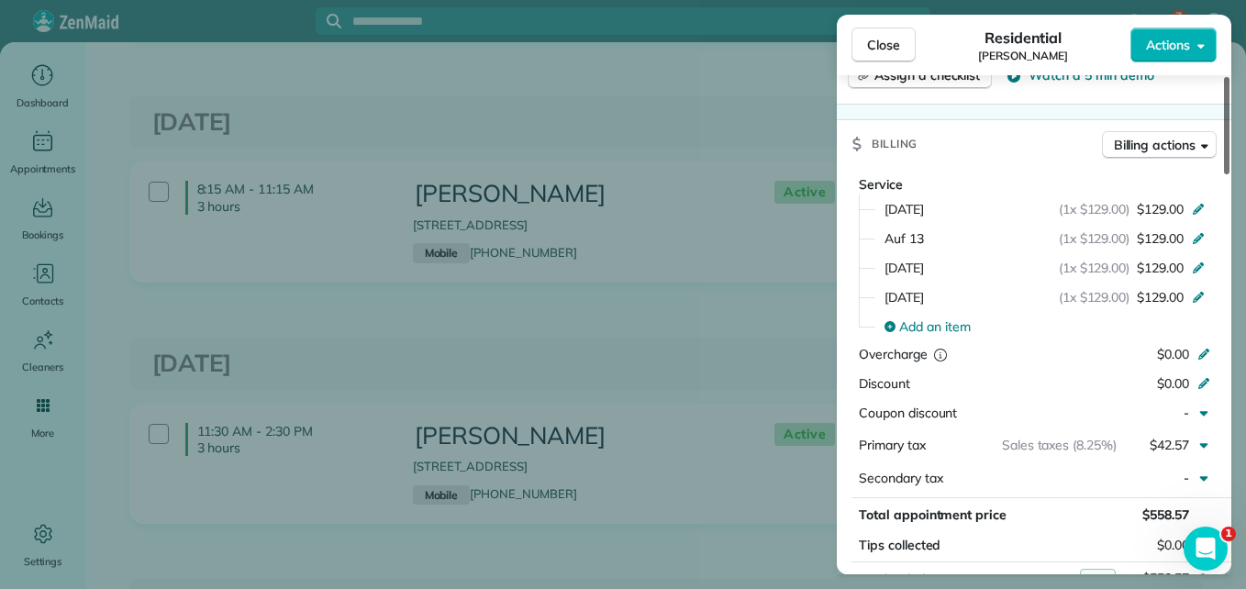
scroll to position [855, 0]
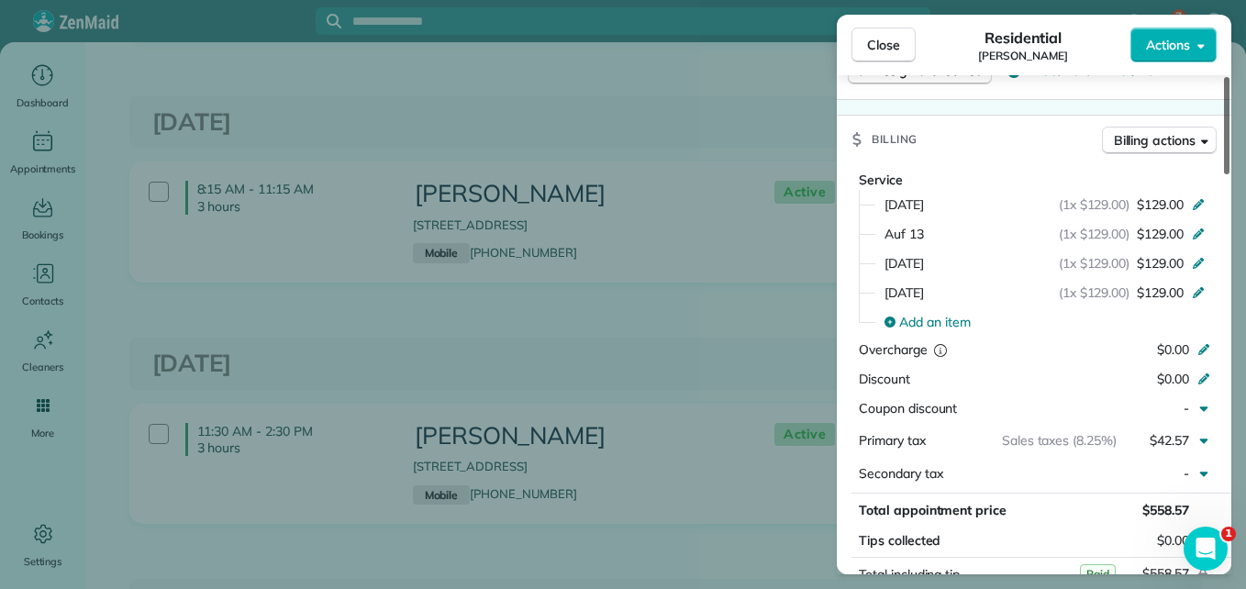
drag, startPoint x: 1223, startPoint y: 139, endPoint x: 1238, endPoint y: 306, distance: 167.7
click at [1230, 174] on div at bounding box center [1227, 125] width 6 height 97
click at [883, 41] on span "Close" at bounding box center [883, 45] width 33 height 18
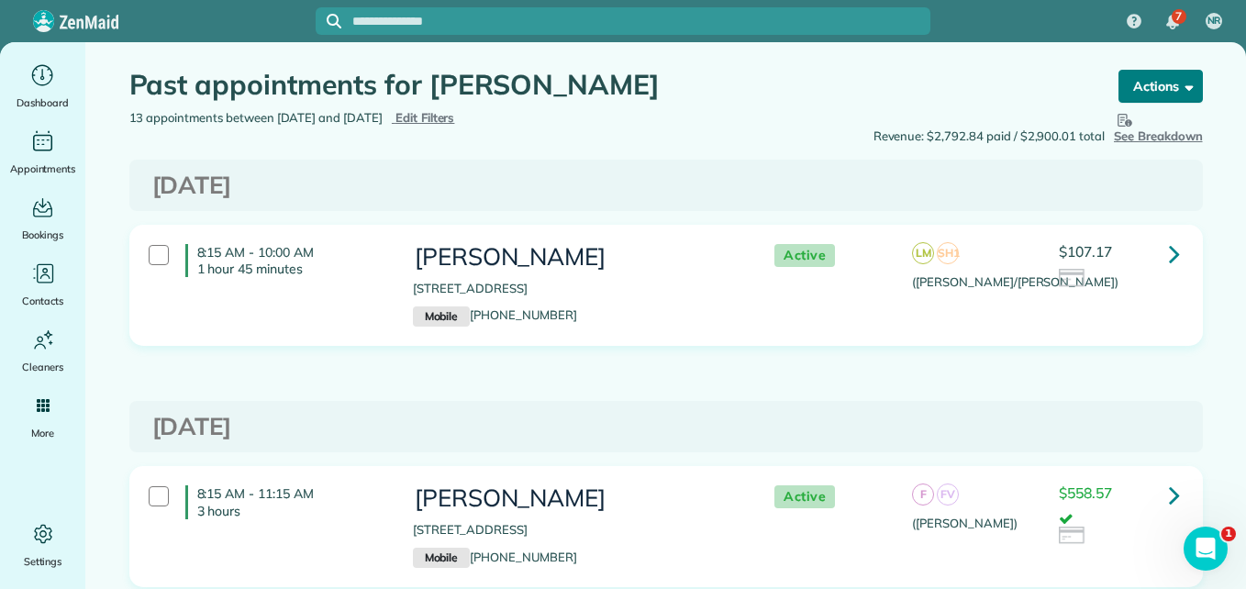
click at [1179, 89] on span "button" at bounding box center [1186, 86] width 14 height 14
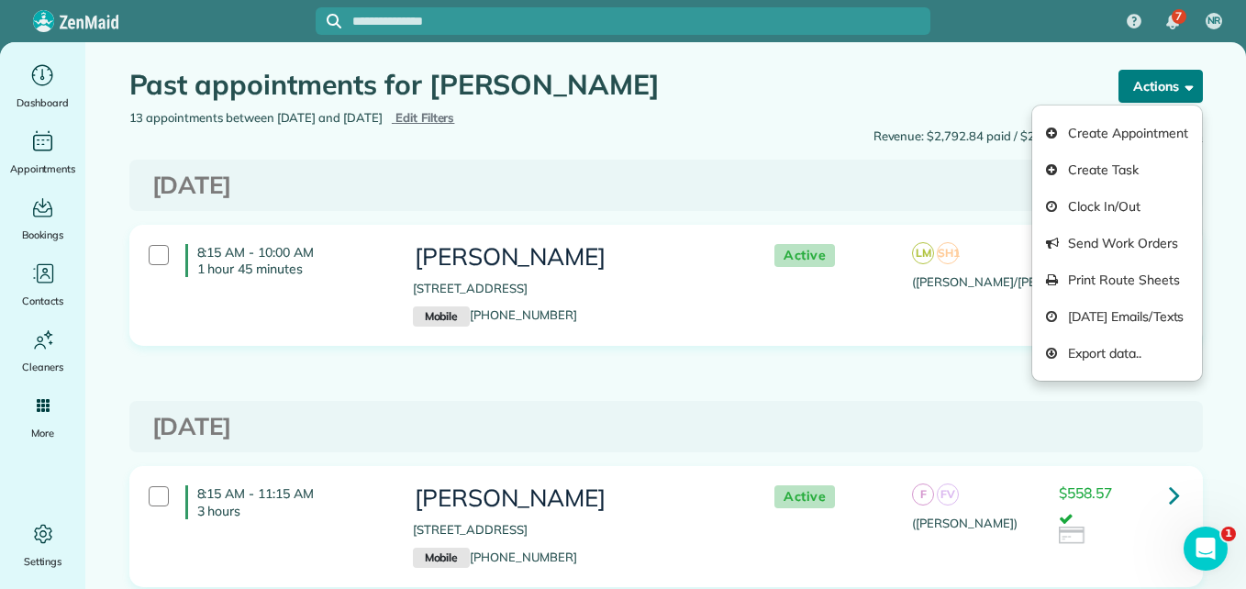
click at [1179, 89] on span "button" at bounding box center [1186, 86] width 14 height 14
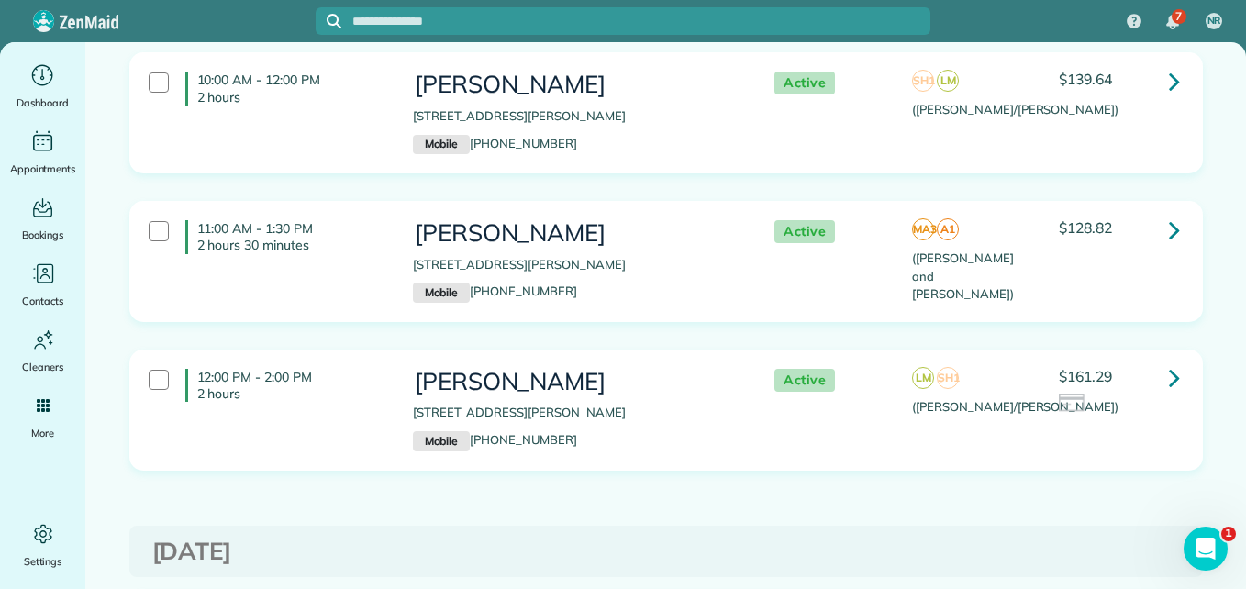
scroll to position [482, 0]
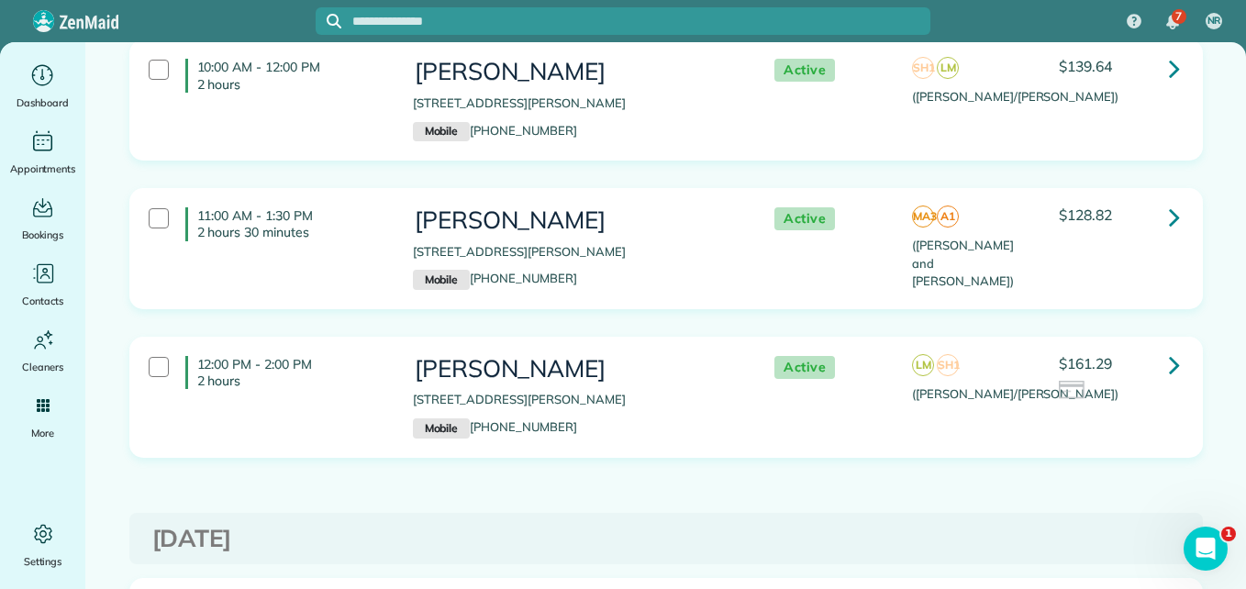
click at [1179, 363] on link at bounding box center [1174, 365] width 37 height 37
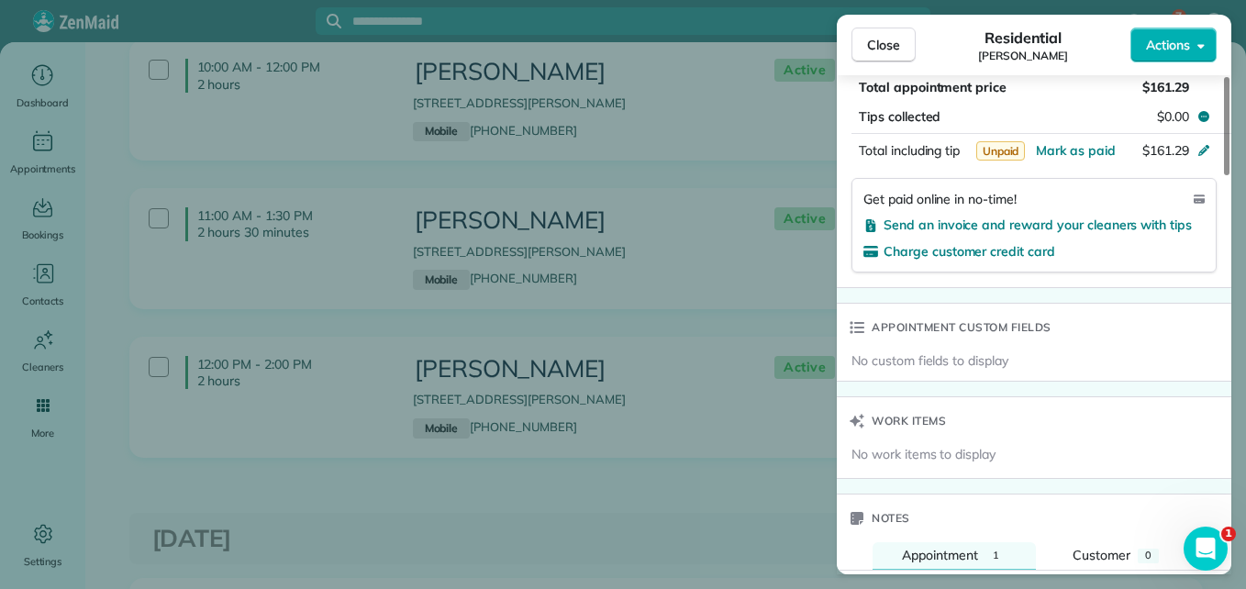
drag, startPoint x: 1223, startPoint y: 130, endPoint x: 1245, endPoint y: 358, distance: 228.7
click at [1230, 175] on div at bounding box center [1227, 126] width 6 height 98
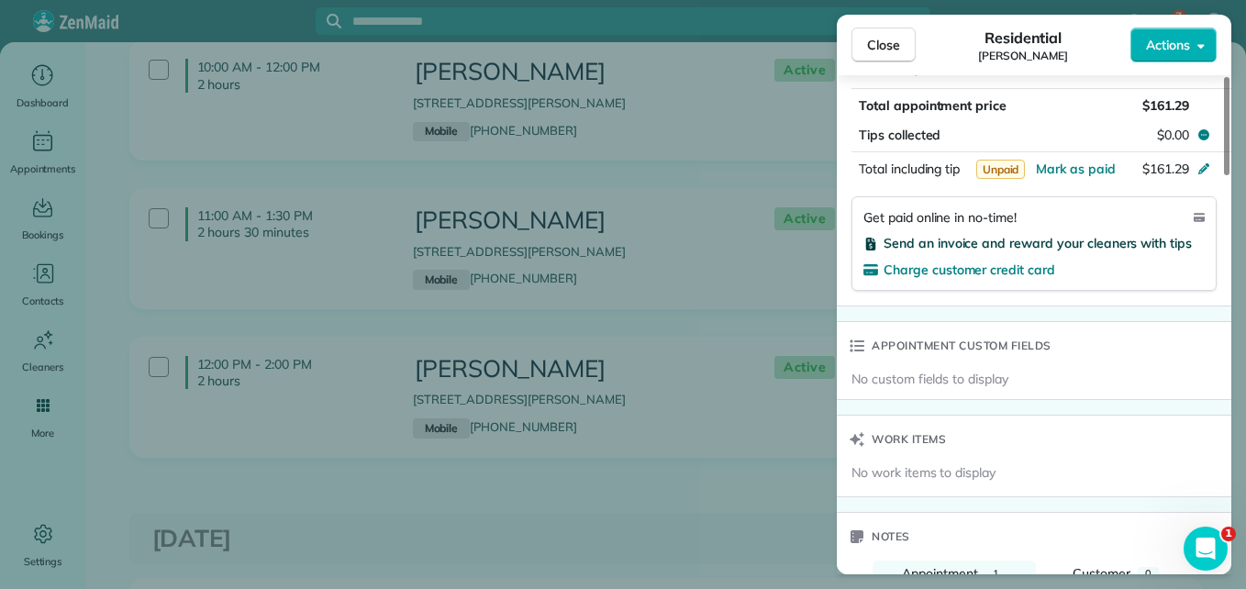
click at [1104, 241] on span "Send an invoice and reward your cleaners with tips" at bounding box center [1038, 243] width 308 height 17
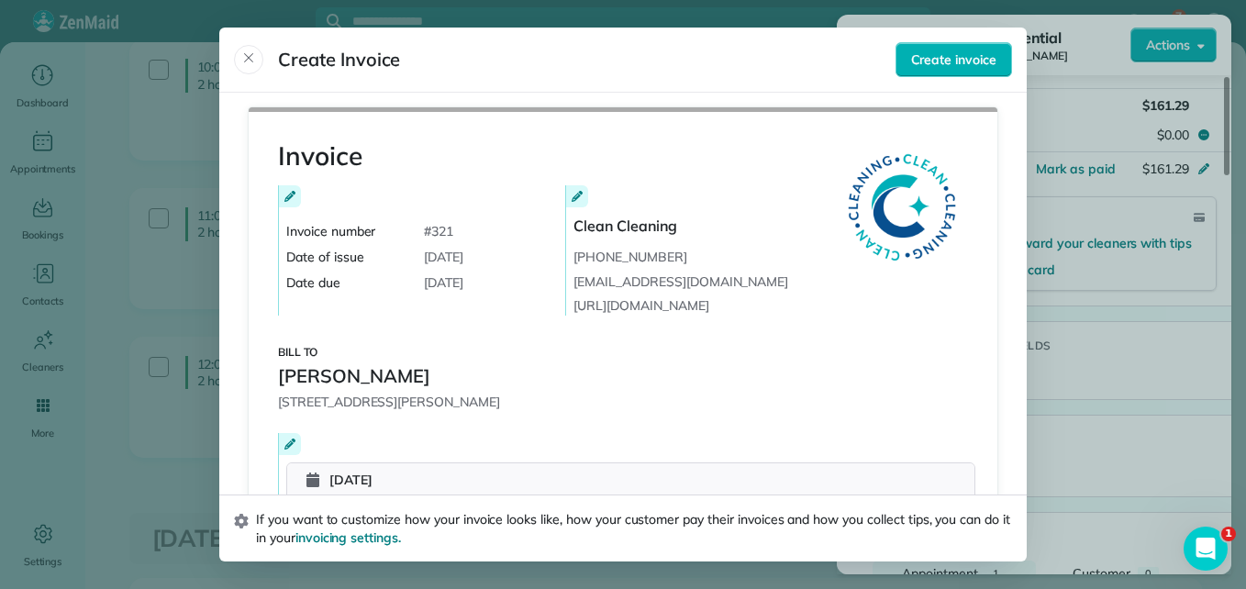
click at [928, 82] on header "Create Invoice Create invoice" at bounding box center [623, 60] width 808 height 65
click at [932, 43] on button "Create invoice" at bounding box center [954, 59] width 117 height 35
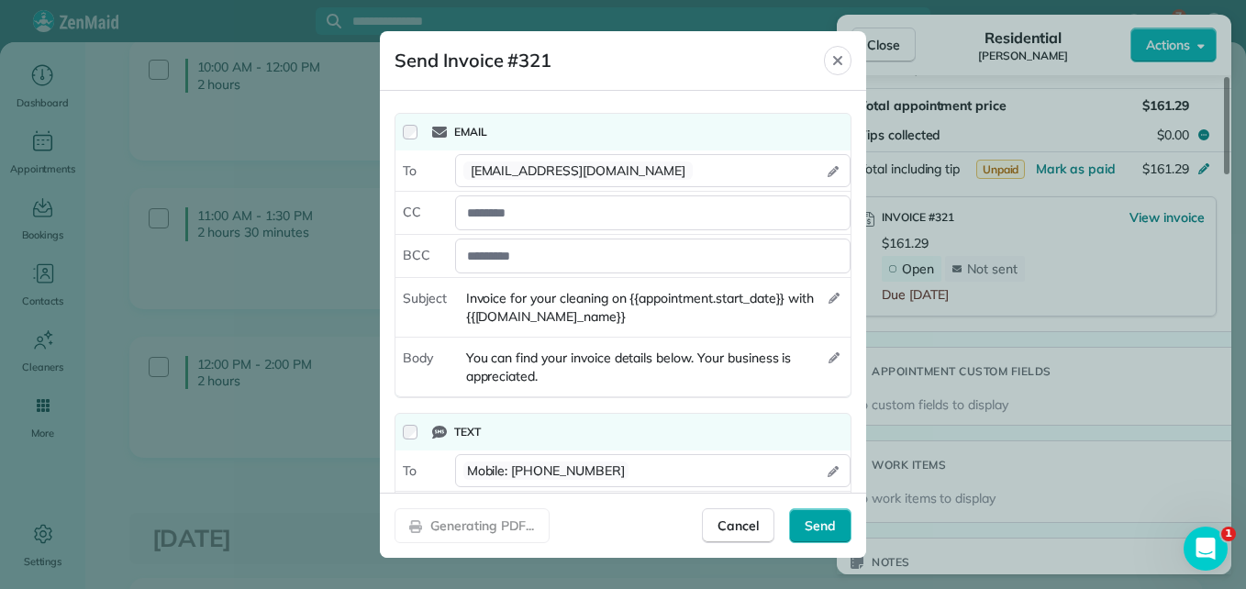
click at [827, 522] on span "Send" at bounding box center [820, 526] width 31 height 18
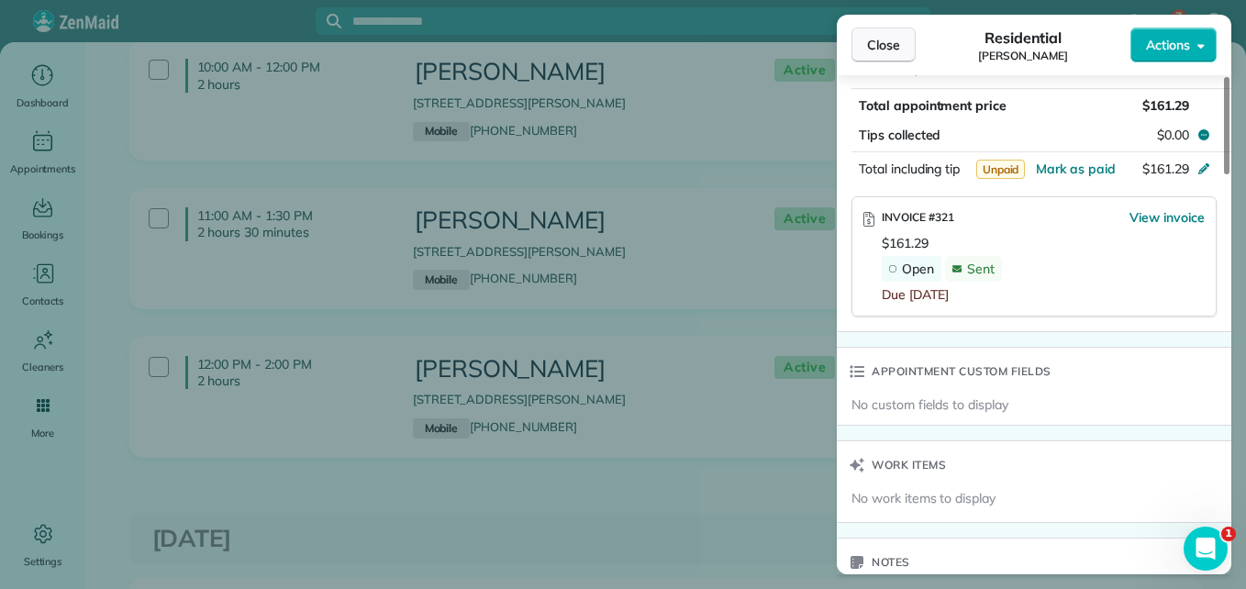
click at [878, 38] on span "Close" at bounding box center [883, 45] width 33 height 18
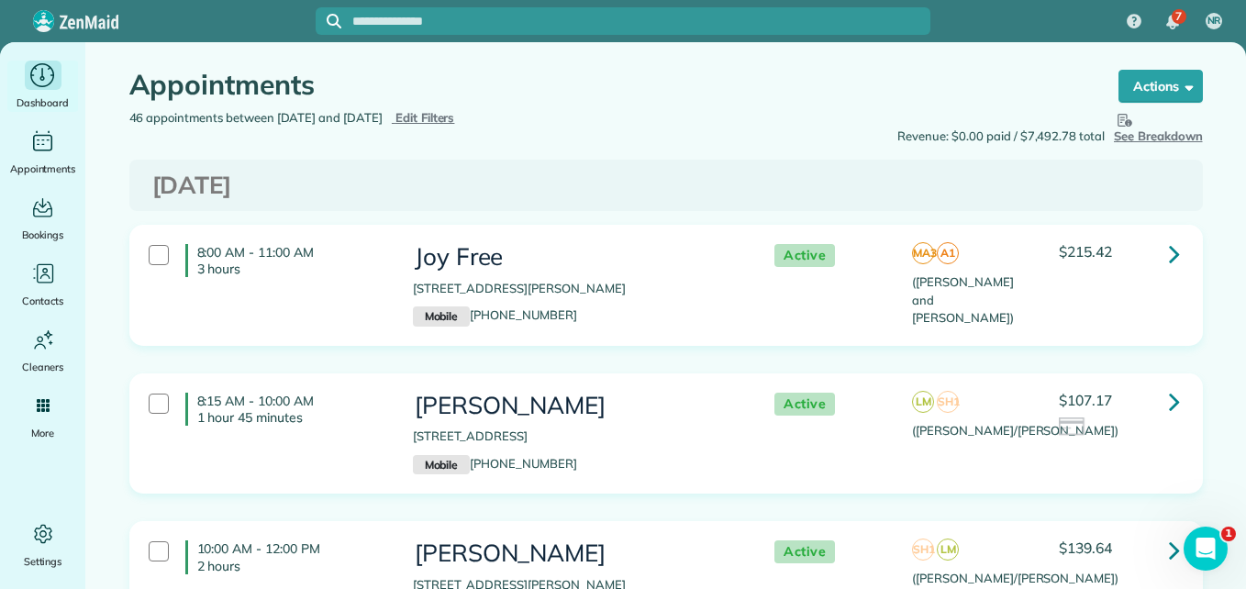
click at [43, 85] on icon "Main" at bounding box center [42, 75] width 28 height 28
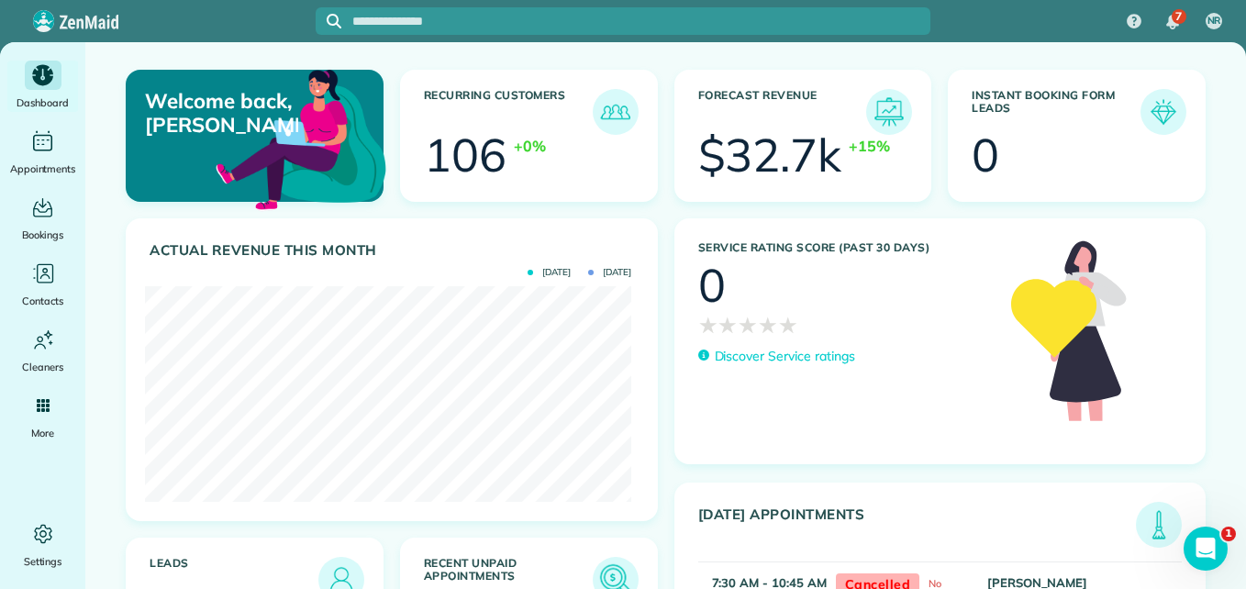
click at [604, 569] on img at bounding box center [616, 580] width 42 height 42
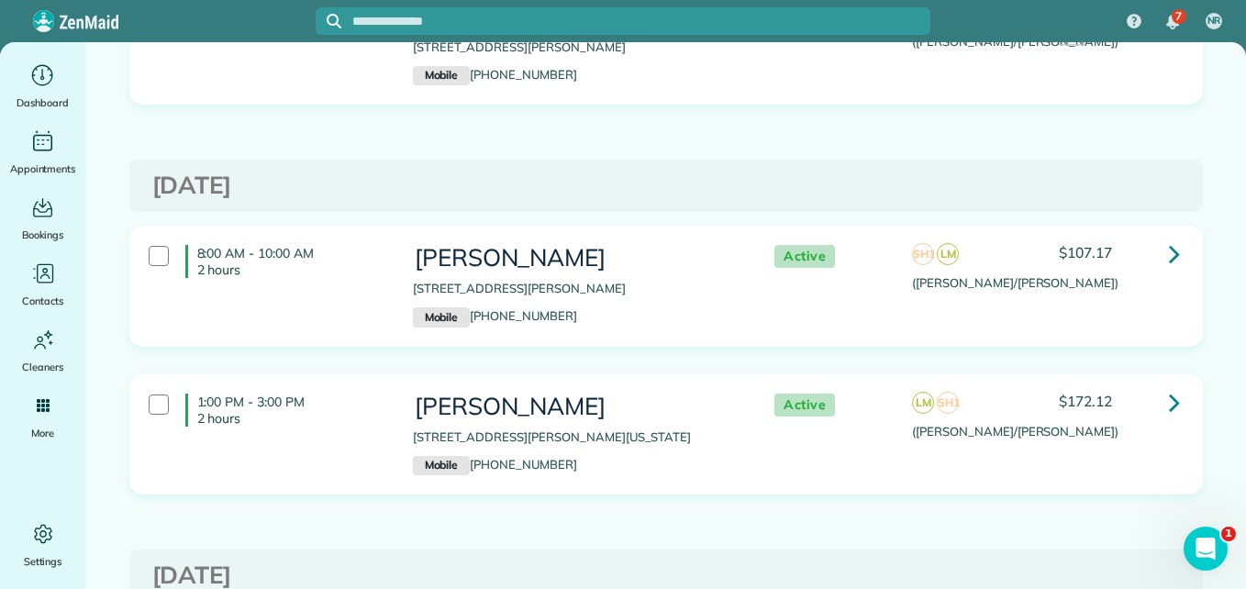
scroll to position [9364, 0]
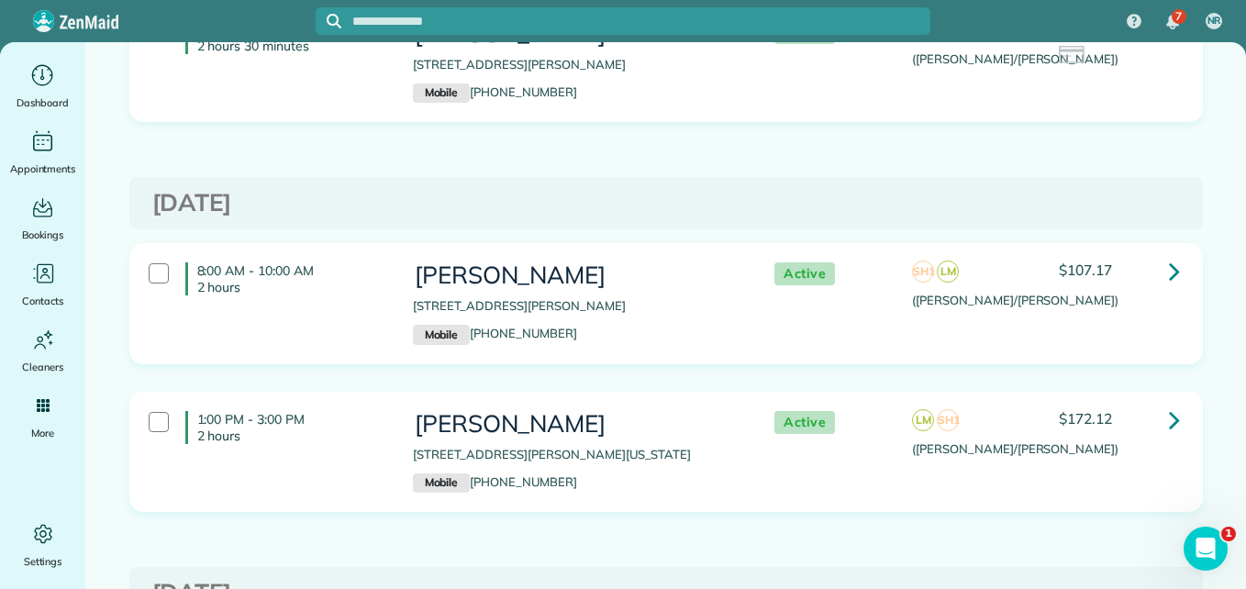
click at [1032, 472] on div "1:00 PM - 3:00 PM 2 hours Kristin Lingle 236 Conifer Cliff Drive Montgomery Tex…" at bounding box center [666, 452] width 1072 height 119
click at [1039, 292] on div "8:00 AM - 10:00 AM 2 hours Miranda Englishbee 15578 Zoe Loop Drive Montgomery T…" at bounding box center [664, 303] width 1058 height 101
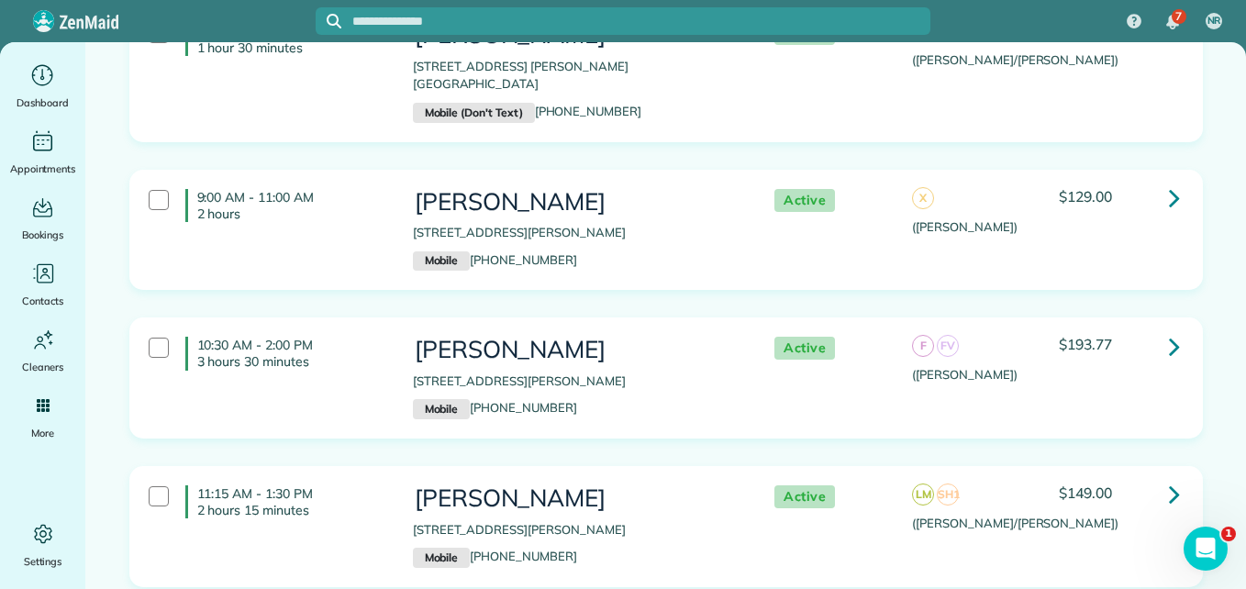
scroll to position [7953, 0]
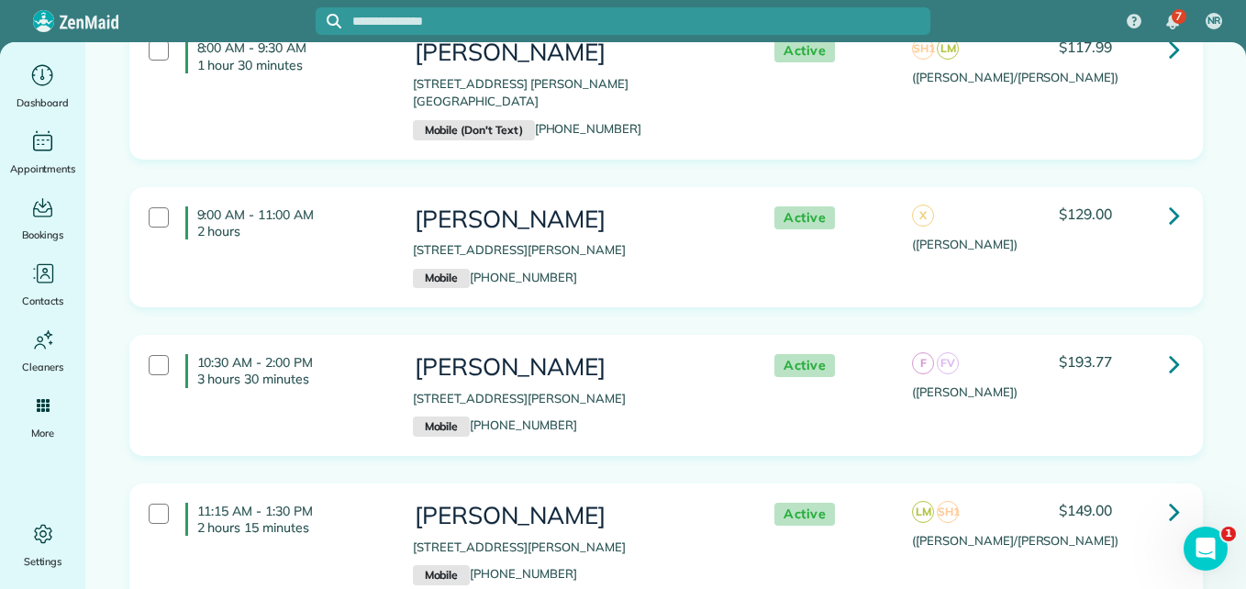
click at [971, 378] on div "10:30 AM - 2:00 PM 3 hours 30 minutes Darrell Meyer 337 Copa Palm Loop Montgome…" at bounding box center [664, 395] width 1058 height 101
click at [803, 237] on div "9:00 AM - 11:00 AM 2 hours Cherry Carpenter 234 Southern Iris Court Montgomery …" at bounding box center [664, 247] width 1058 height 101
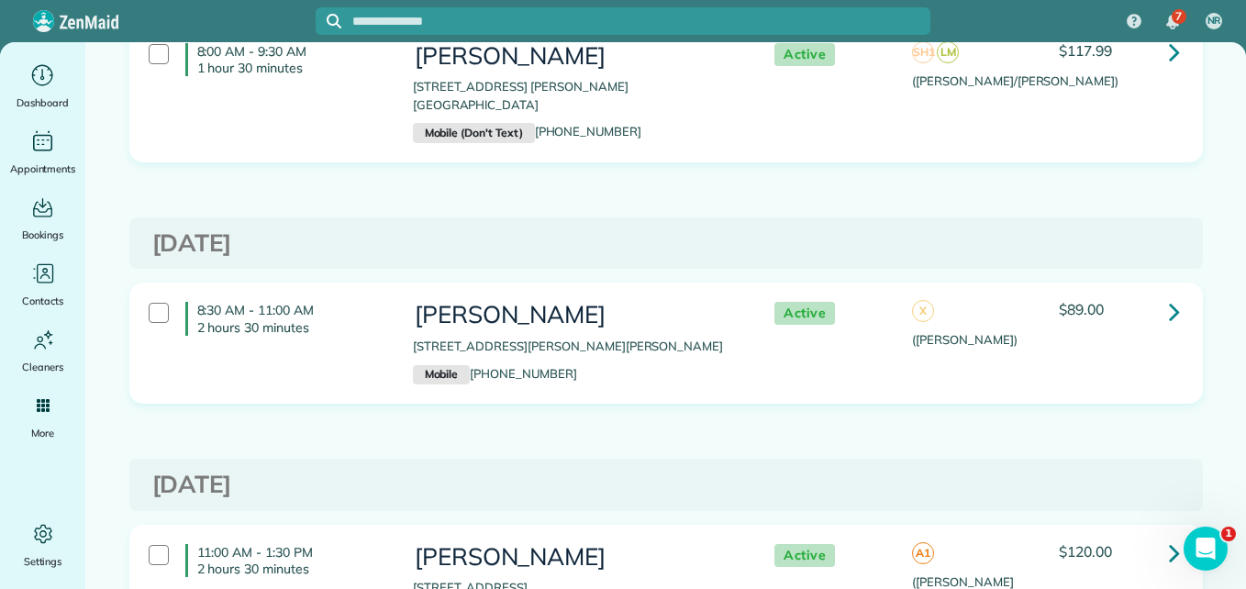
scroll to position [0, 0]
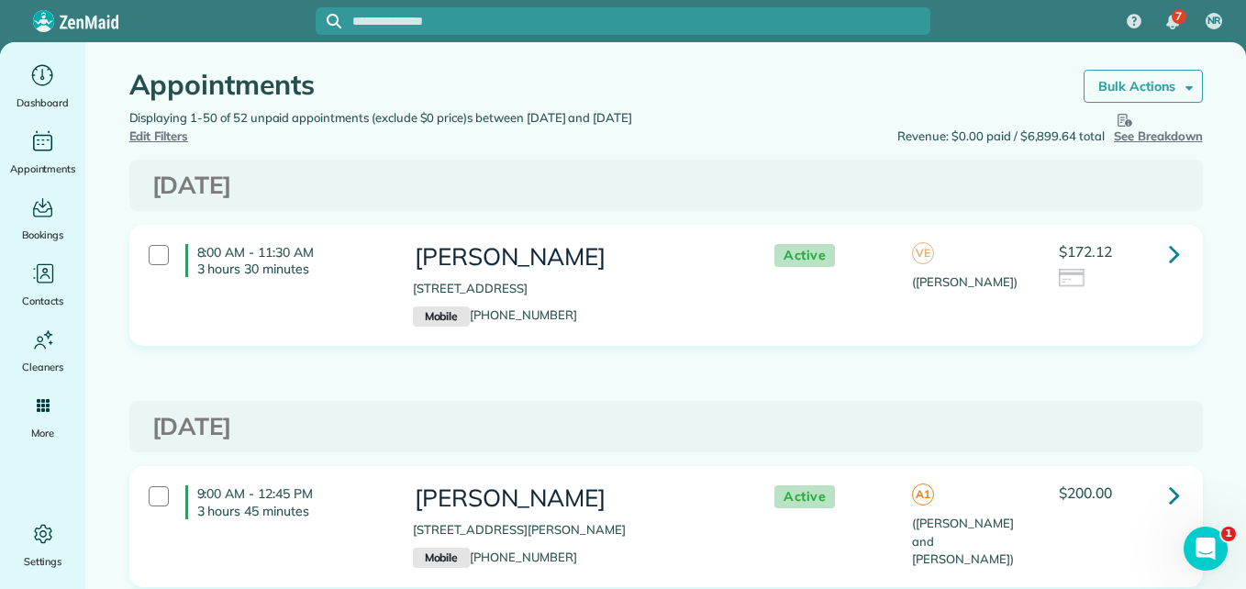
click at [1179, 86] on span at bounding box center [1186, 86] width 14 height 14
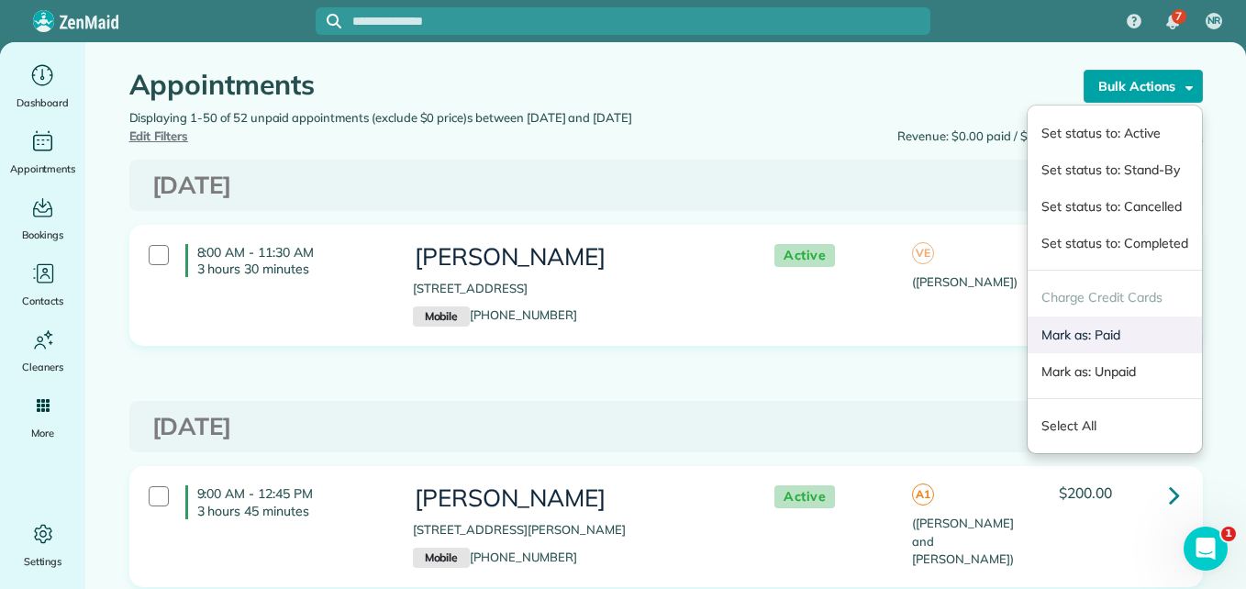
click at [1051, 332] on link "Mark as: Paid" at bounding box center [1114, 335] width 173 height 37
